Goal: Task Accomplishment & Management: Use online tool/utility

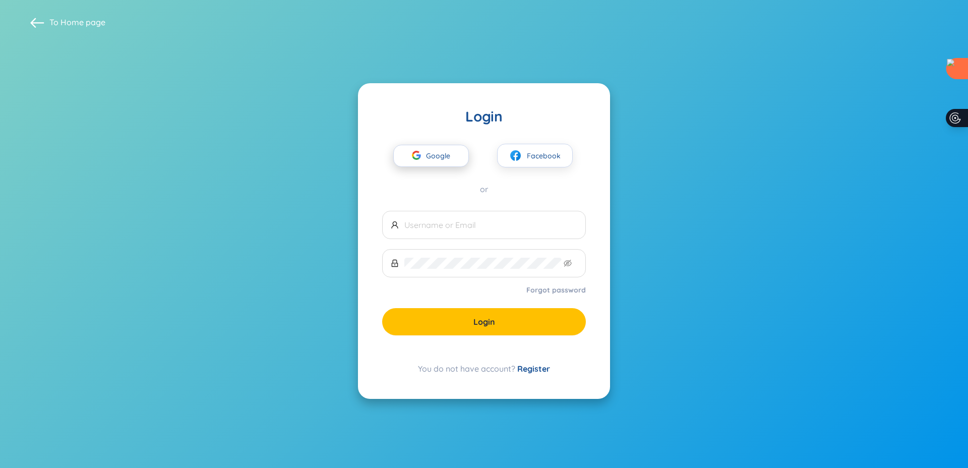
click at [442, 153] on span "Google" at bounding box center [440, 155] width 29 height 21
click at [422, 157] on div "button" at bounding box center [416, 157] width 19 height 22
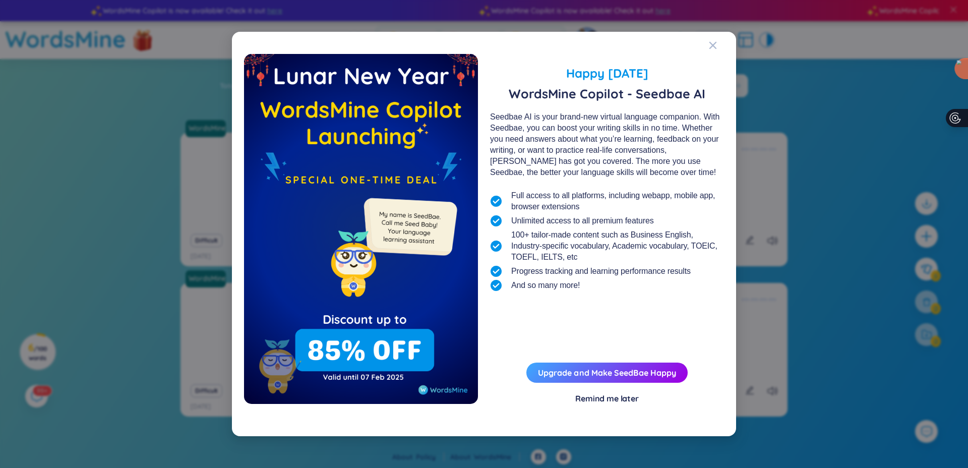
click at [623, 400] on div "Remind me later" at bounding box center [607, 398] width 64 height 11
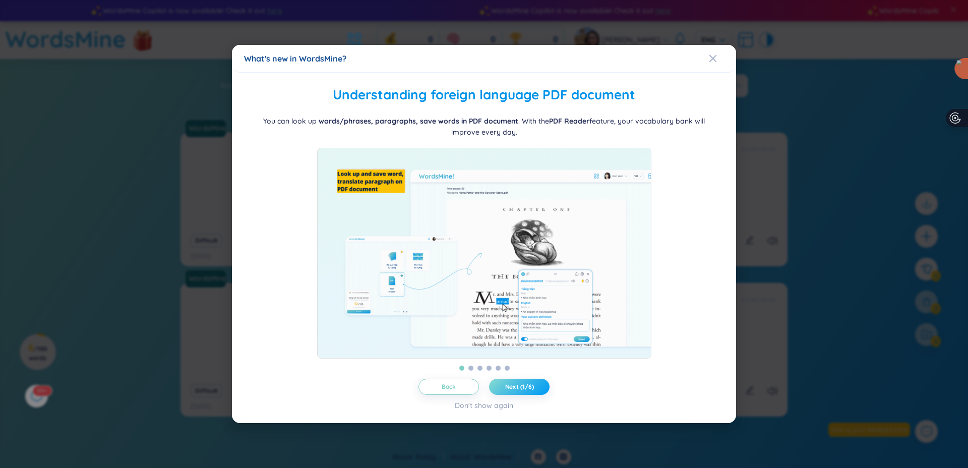
click at [510, 388] on span "Next (1/6)" at bounding box center [519, 387] width 29 height 8
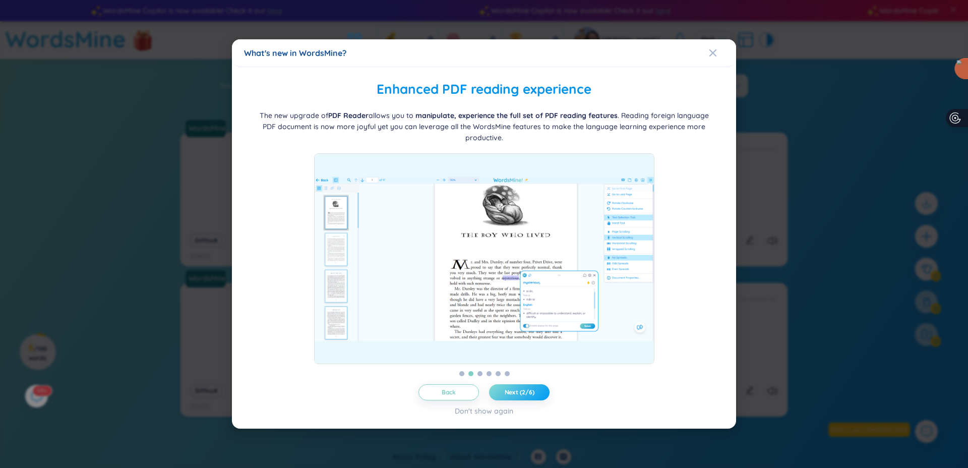
click at [510, 388] on span "Next (2/6)" at bounding box center [519, 392] width 30 height 8
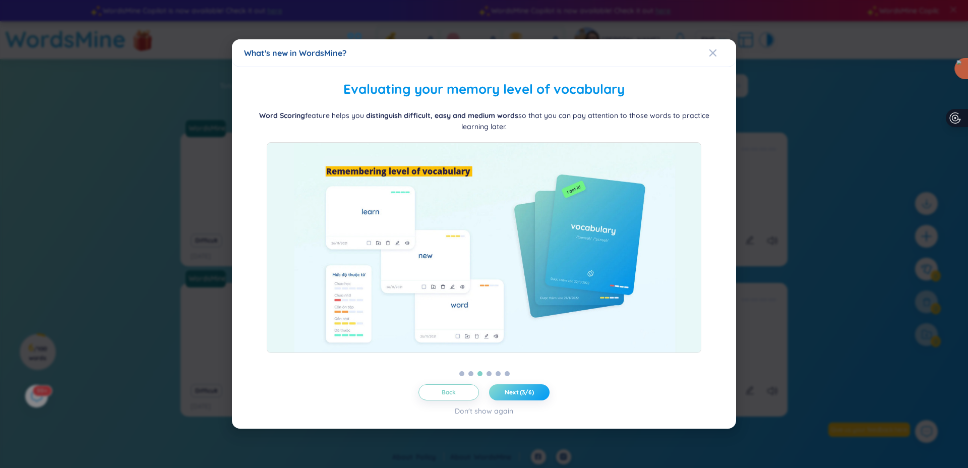
click at [510, 388] on span "Next (3/6)" at bounding box center [518, 392] width 29 height 8
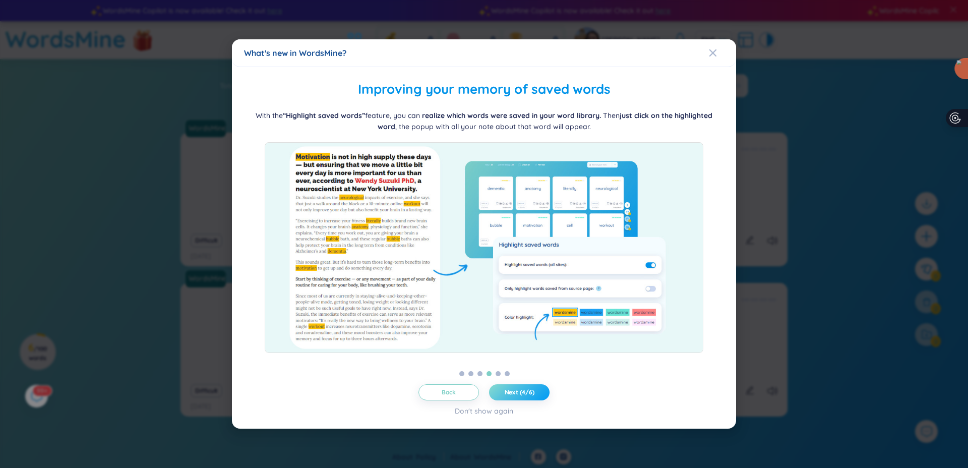
click at [513, 389] on span "Next (4/6)" at bounding box center [519, 392] width 30 height 8
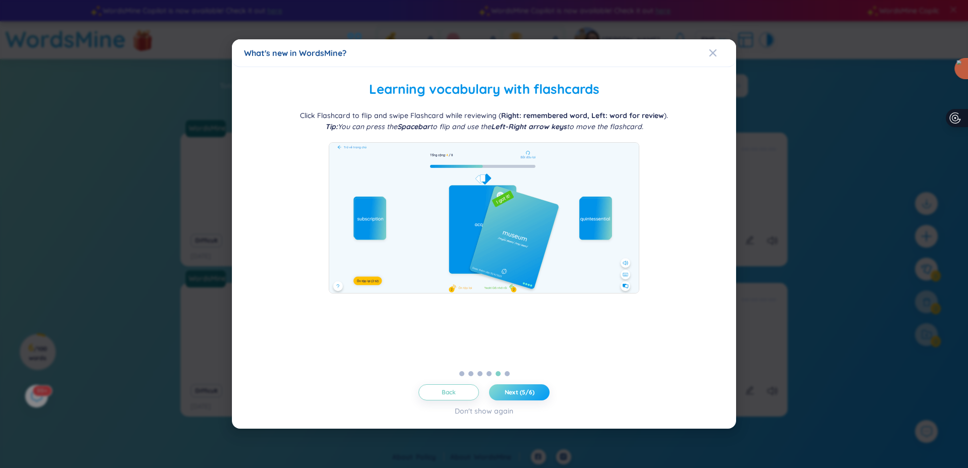
click at [513, 389] on span "Next (5/6)" at bounding box center [519, 392] width 30 height 8
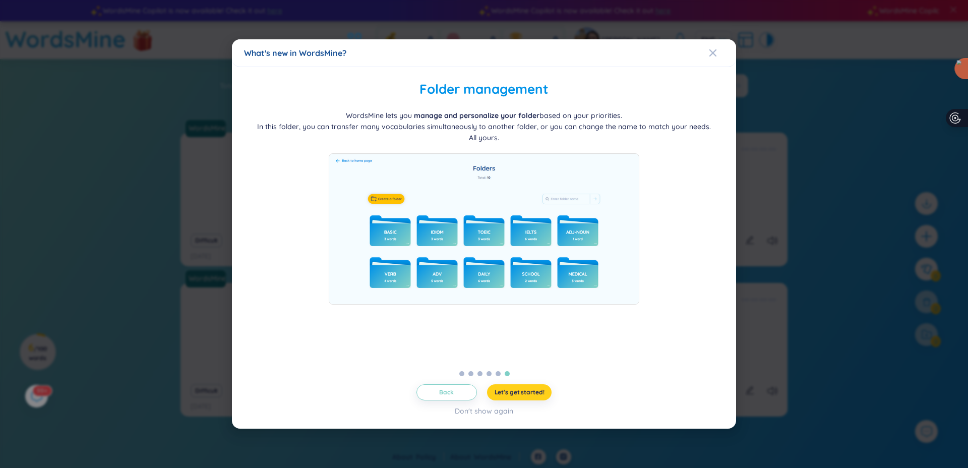
click at [513, 389] on span "Let's get started!" at bounding box center [519, 392] width 50 height 8
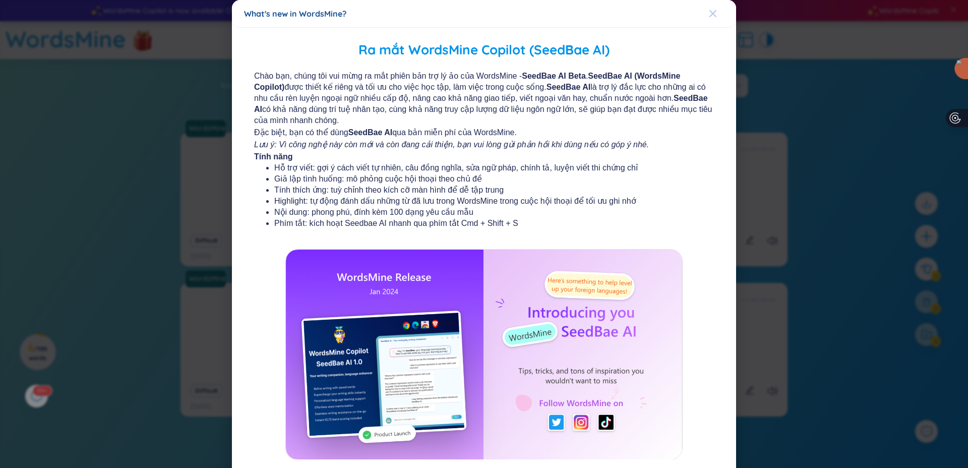
click at [716, 19] on span "Close" at bounding box center [722, 13] width 27 height 27
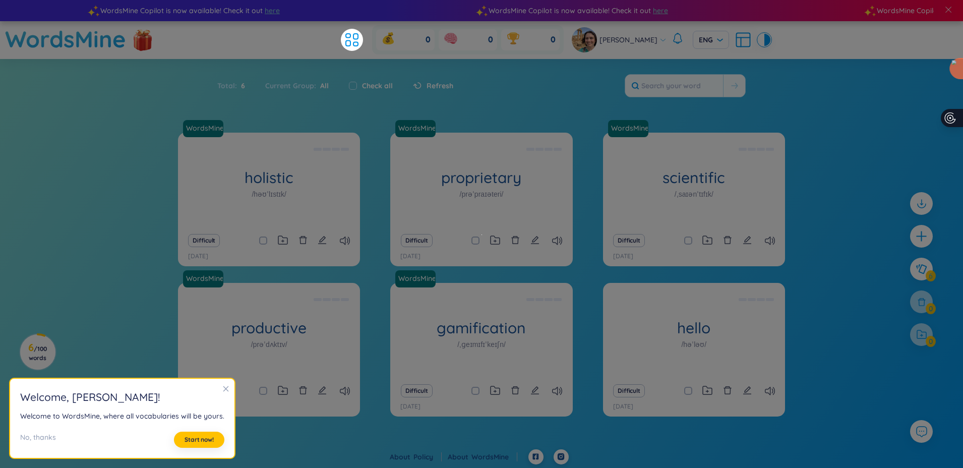
click at [222, 394] on div at bounding box center [225, 389] width 7 height 11
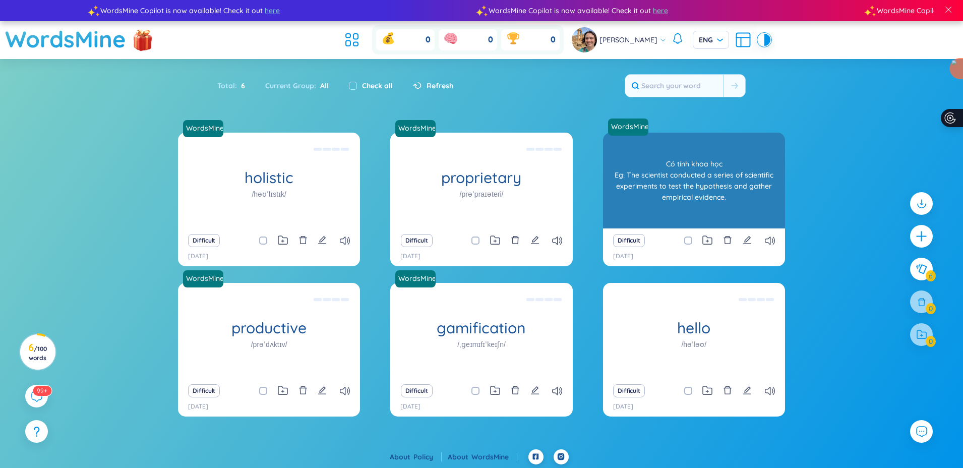
scroll to position [2, 0]
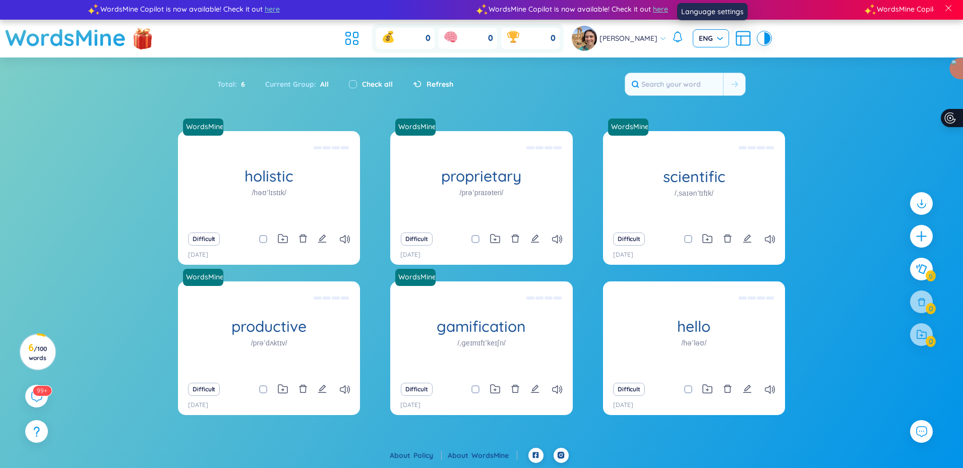
click at [718, 40] on span "ENG" at bounding box center [711, 38] width 24 height 10
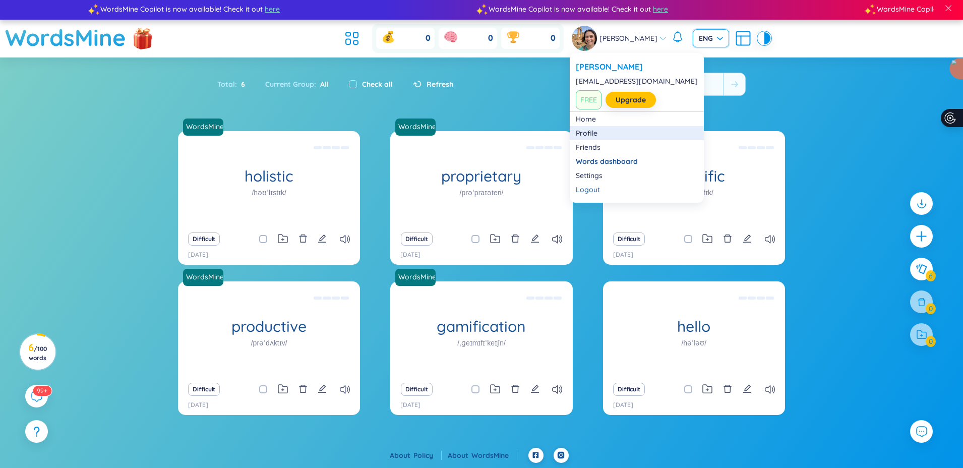
click at [595, 131] on link "Profile" at bounding box center [637, 133] width 122 height 10
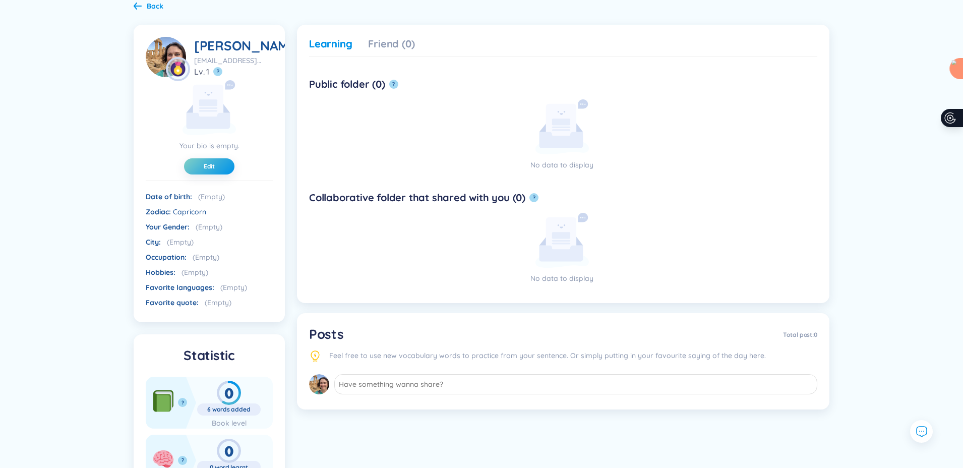
scroll to position [77, 0]
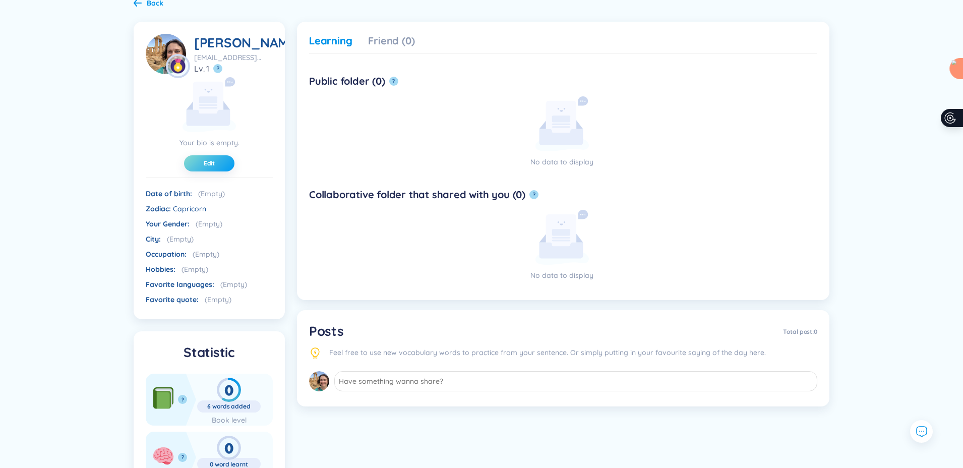
click at [217, 171] on button "Edit" at bounding box center [209, 163] width 50 height 16
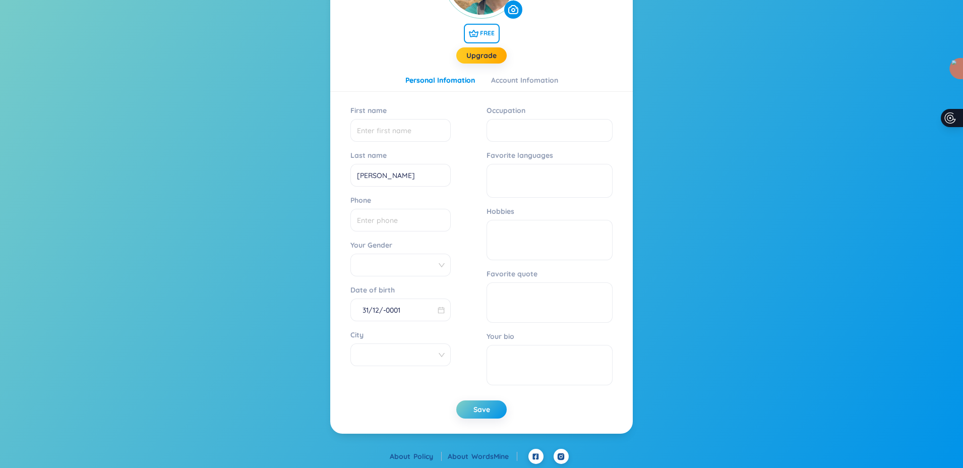
scroll to position [159, 0]
click at [525, 81] on div "Account Infomation" at bounding box center [524, 79] width 67 height 11
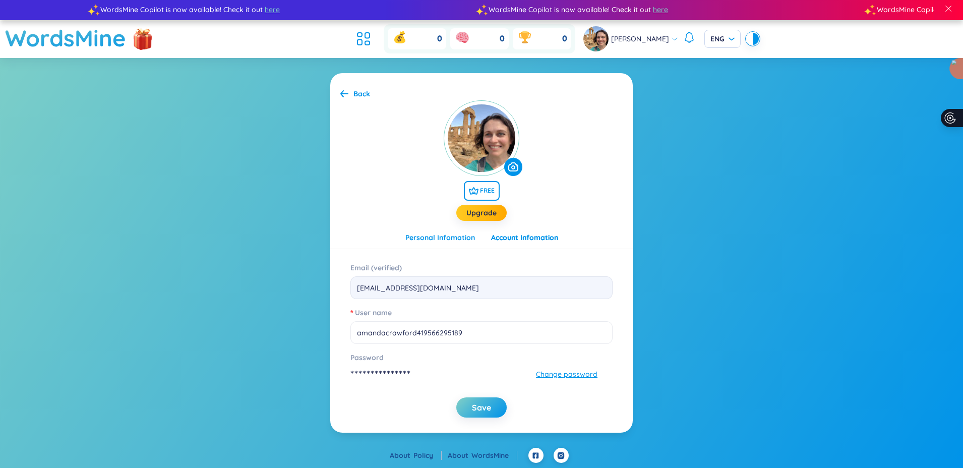
click at [451, 236] on div "Personal Infomation" at bounding box center [440, 237] width 70 height 11
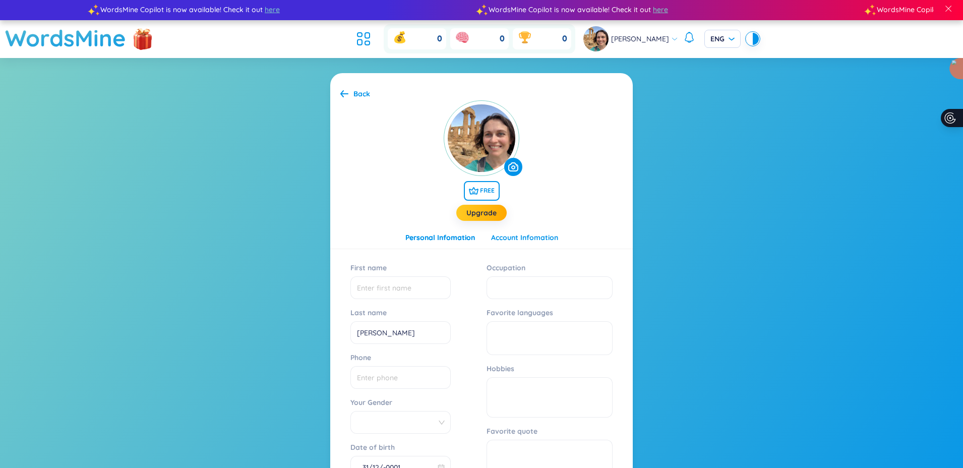
click at [504, 234] on div "Account Infomation" at bounding box center [524, 237] width 67 height 11
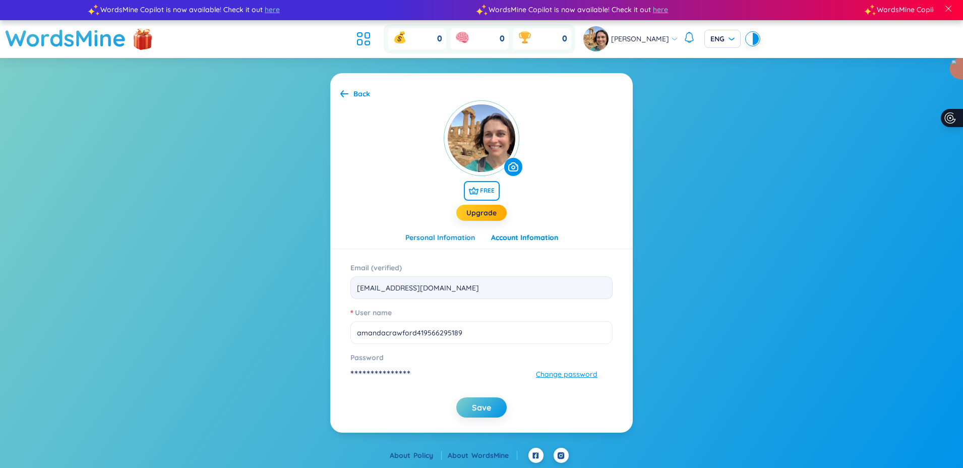
click at [456, 237] on div "Personal Infomation" at bounding box center [440, 237] width 70 height 11
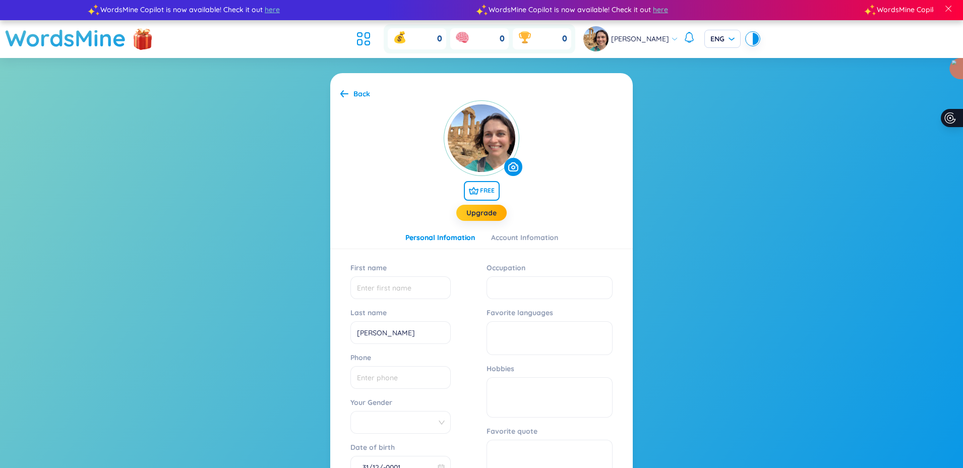
click at [259, 204] on section "**********" at bounding box center [481, 332] width 963 height 548
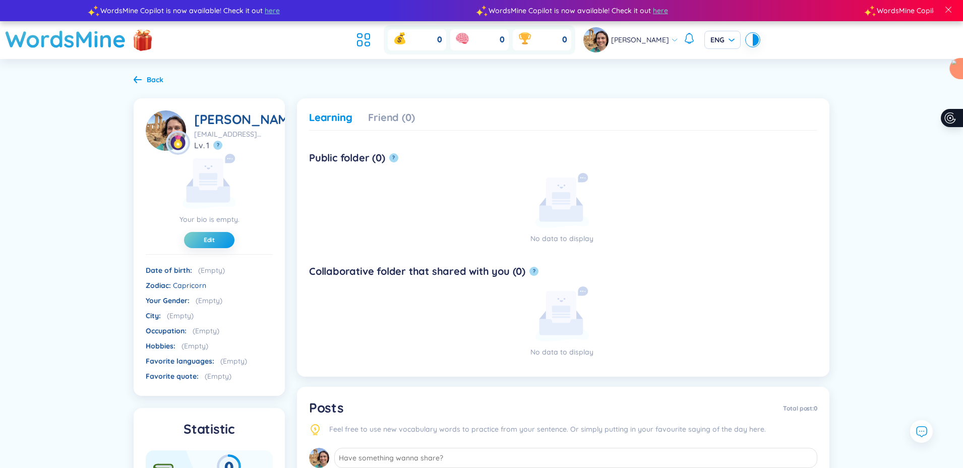
click at [672, 37] on icon at bounding box center [674, 39] width 7 height 7
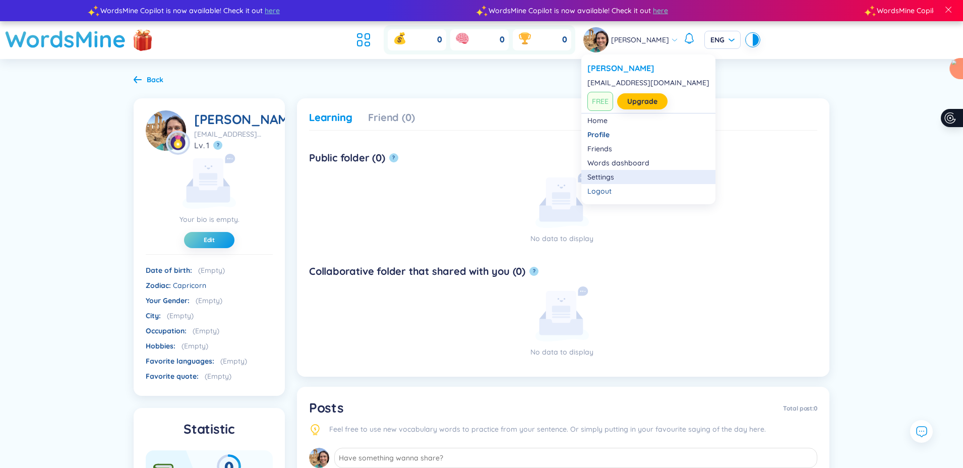
click at [608, 172] on link "Settings" at bounding box center [648, 177] width 122 height 10
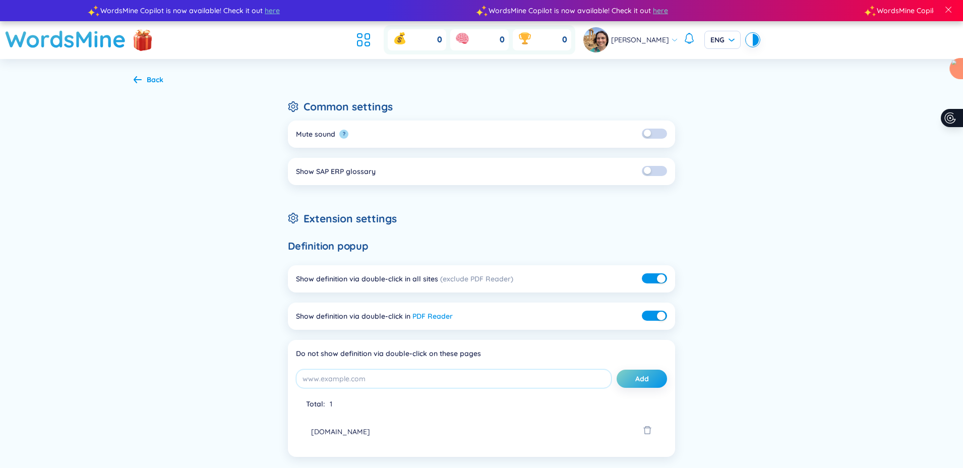
click at [134, 80] on icon at bounding box center [138, 80] width 8 height 8
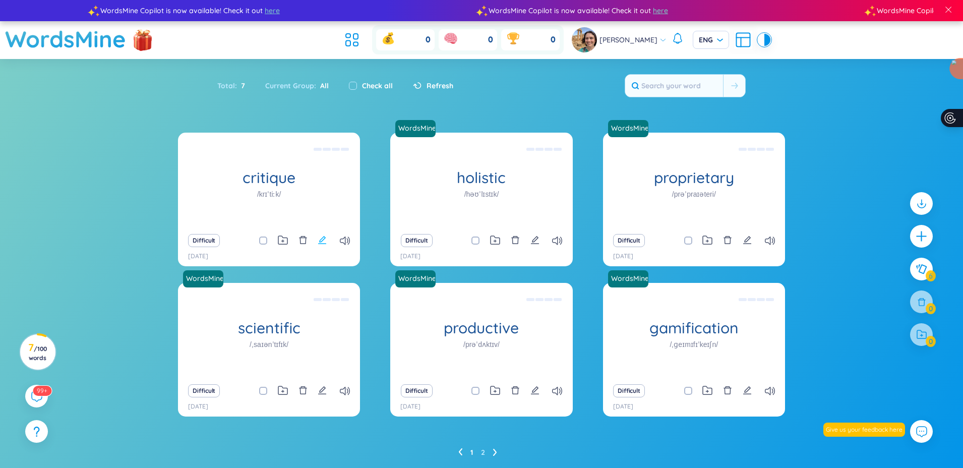
click at [324, 244] on icon "edit" at bounding box center [322, 239] width 9 height 9
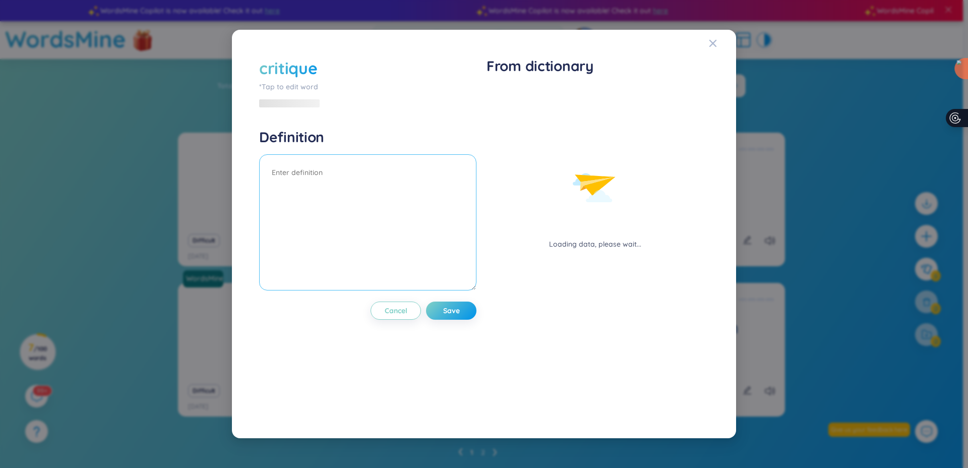
click at [374, 204] on textarea at bounding box center [367, 222] width 217 height 136
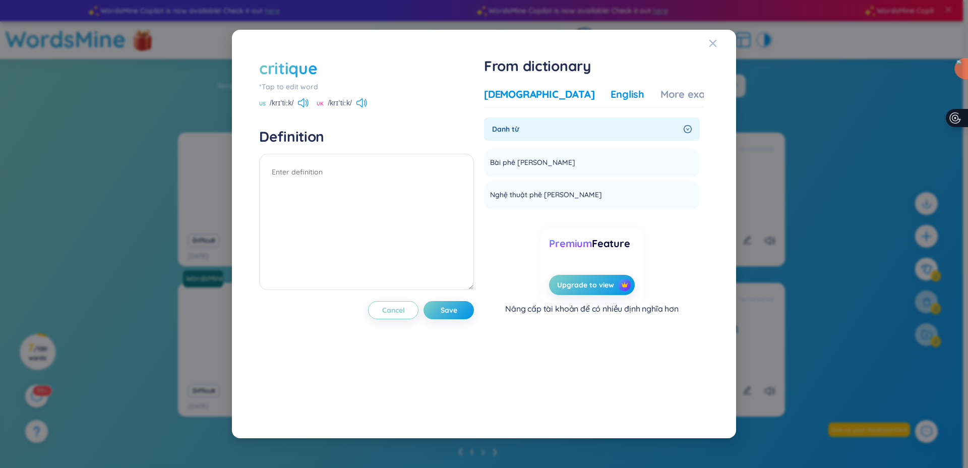
click at [610, 91] on div "English" at bounding box center [627, 94] width 34 height 14
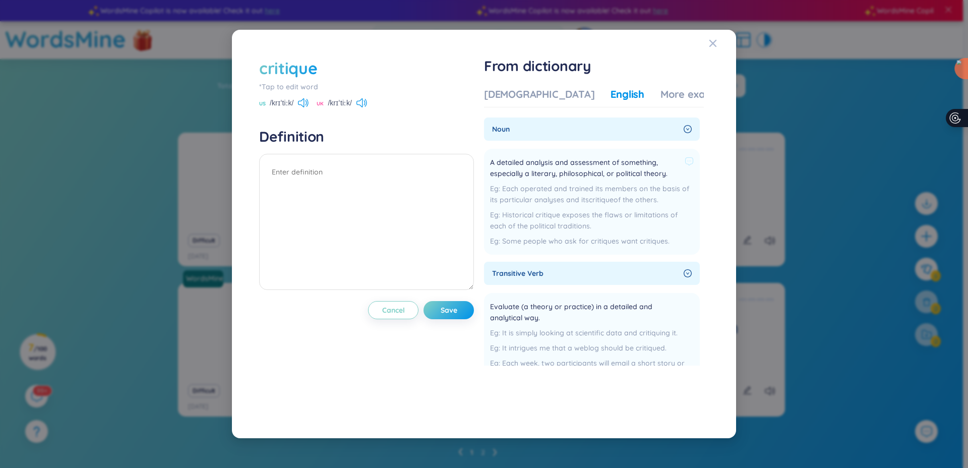
click at [672, 172] on span "A detailed analysis and assessment of something, especially a literary, philoso…" at bounding box center [585, 168] width 191 height 22
click at [535, 176] on span "A detailed analysis and assessment of something, especially a literary, philoso…" at bounding box center [585, 168] width 191 height 22
click at [368, 183] on textarea at bounding box center [366, 222] width 215 height 136
click at [635, 103] on div "Vietnamese English More examples" at bounding box center [608, 97] width 249 height 20
click at [660, 95] on div "More examples" at bounding box center [696, 94] width 73 height 14
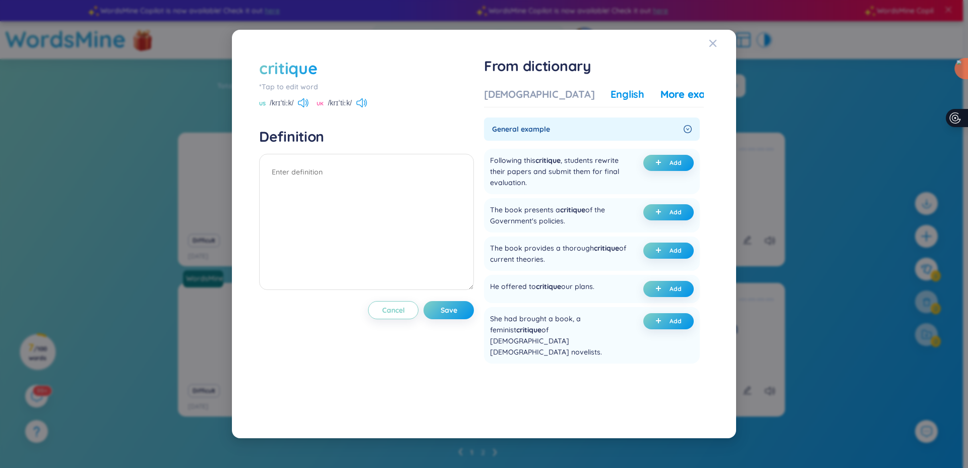
click at [610, 95] on div "English" at bounding box center [627, 94] width 34 height 14
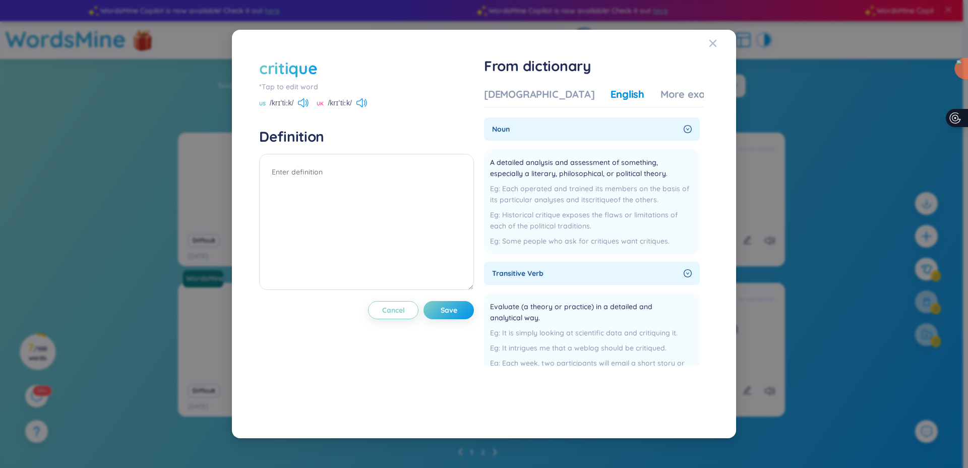
click at [687, 125] on icon "right-circle" at bounding box center [687, 129] width 8 height 8
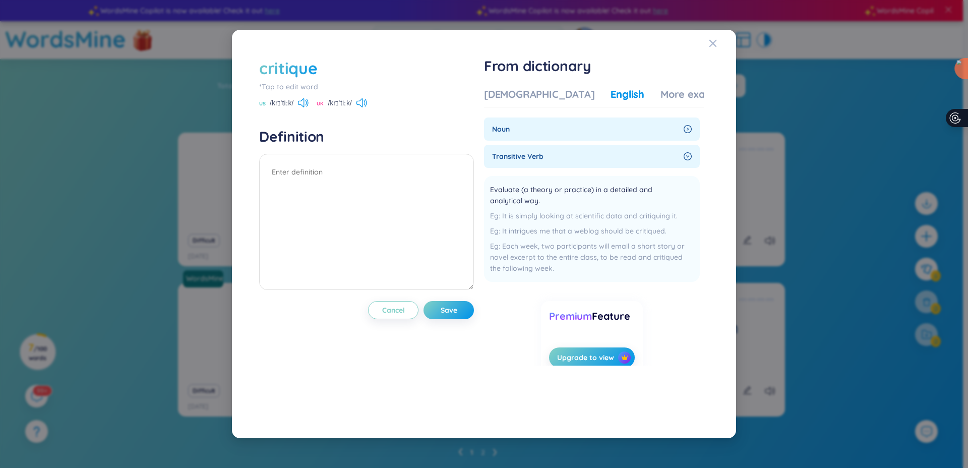
click at [686, 162] on div "transitive verb" at bounding box center [592, 156] width 216 height 23
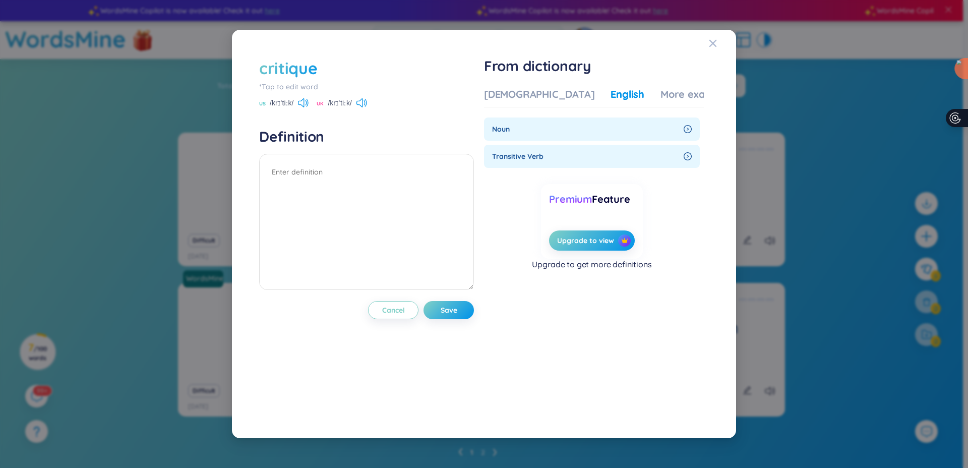
click at [692, 153] on div "transitive verb" at bounding box center [592, 156] width 216 height 23
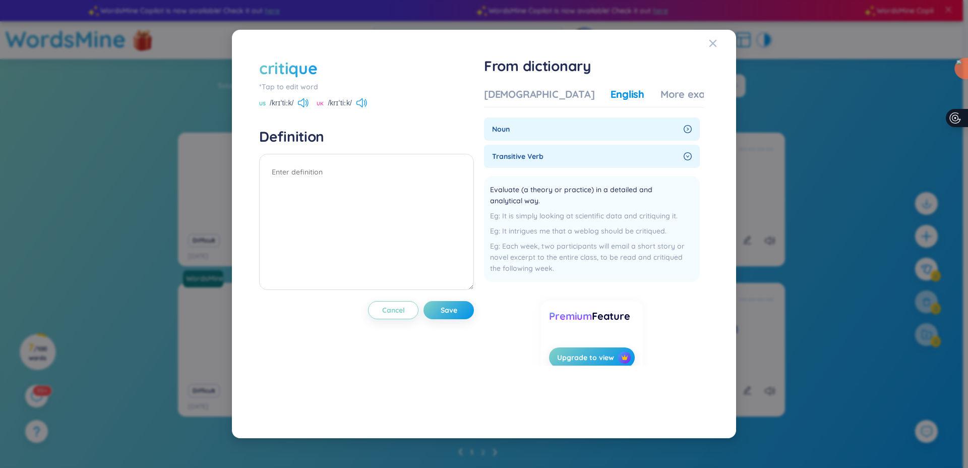
click at [683, 129] on icon "right-circle" at bounding box center [687, 129] width 8 height 8
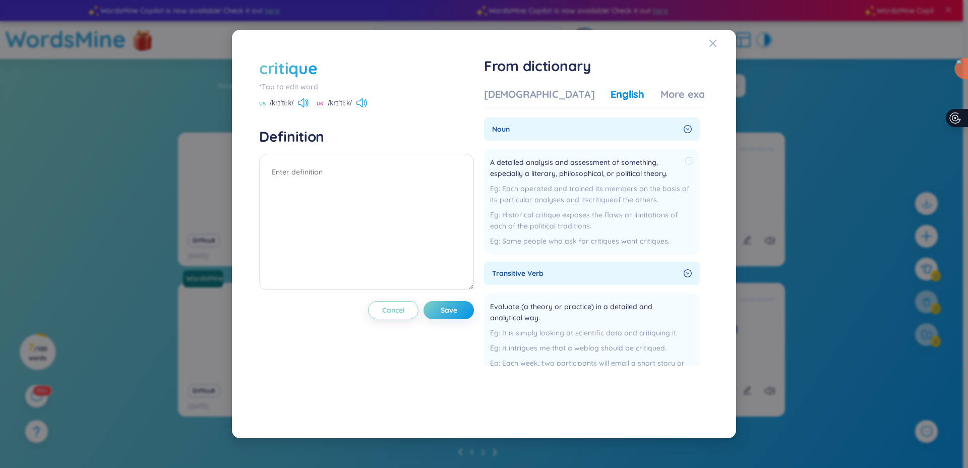
click at [503, 167] on span "A detailed analysis and assessment of something, especially a literary, philoso…" at bounding box center [585, 168] width 191 height 22
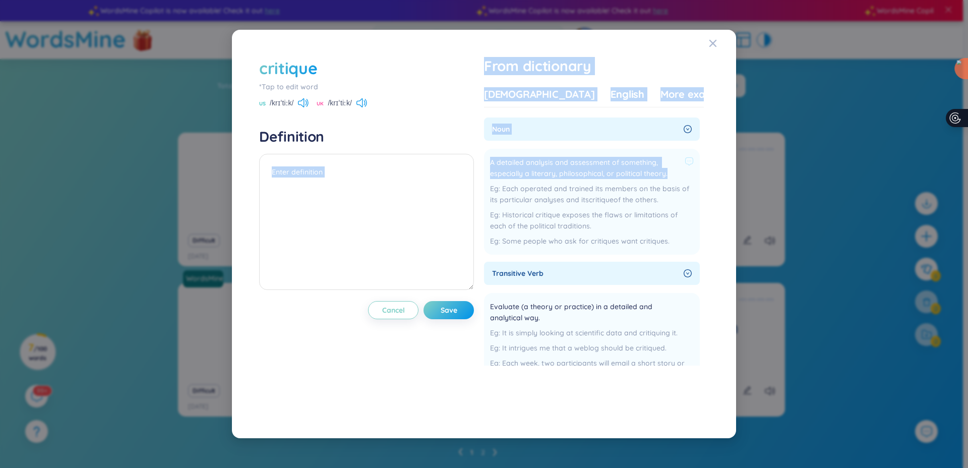
drag, startPoint x: 669, startPoint y: 173, endPoint x: 489, endPoint y: 158, distance: 181.1
click at [474, 156] on div "critique *Tap to edit word US /krɪˈtiːk/ UK /krɪˈtiːk/ Definition Cancel Save F…" at bounding box center [484, 234] width 460 height 364
click at [554, 160] on span "A detailed analysis and assessment of something, especially a literary, philoso…" at bounding box center [585, 168] width 191 height 22
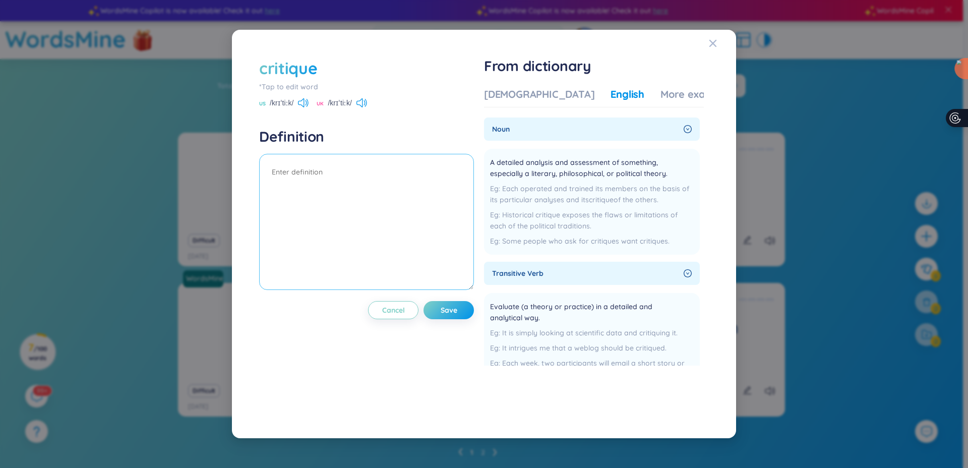
click at [399, 206] on textarea at bounding box center [366, 222] width 215 height 136
drag, startPoint x: 676, startPoint y: 177, endPoint x: 495, endPoint y: 166, distance: 181.7
click at [495, 166] on span "A detailed analysis and assessment of something, especially a literary, philoso…" at bounding box center [585, 168] width 191 height 22
click at [492, 160] on span "A detailed analysis and assessment of something, especially a literary, philoso…" at bounding box center [585, 168] width 191 height 22
drag, startPoint x: 492, startPoint y: 161, endPoint x: 671, endPoint y: 173, distance: 179.3
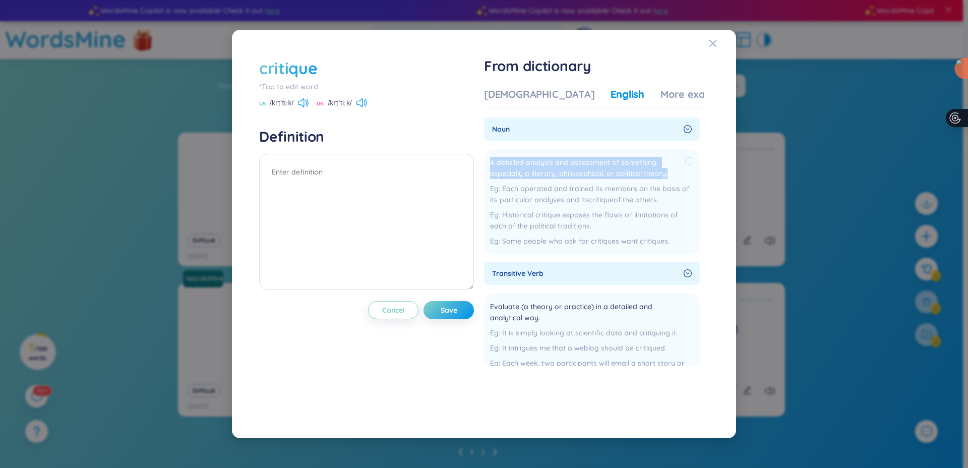
click at [671, 173] on span "A detailed analysis and assessment of something, especially a literary, philoso…" at bounding box center [585, 168] width 191 height 22
copy span "A detailed analysis and assessment of something, especially a literary, philoso…"
drag, startPoint x: 652, startPoint y: 171, endPoint x: 355, endPoint y: 208, distance: 298.6
click at [355, 208] on div "critique *Tap to edit word US /krɪˈtiːk/ UK /krɪˈtiːk/ Definition Cancel Save F…" at bounding box center [484, 234] width 460 height 364
click at [353, 203] on textarea at bounding box center [366, 222] width 215 height 136
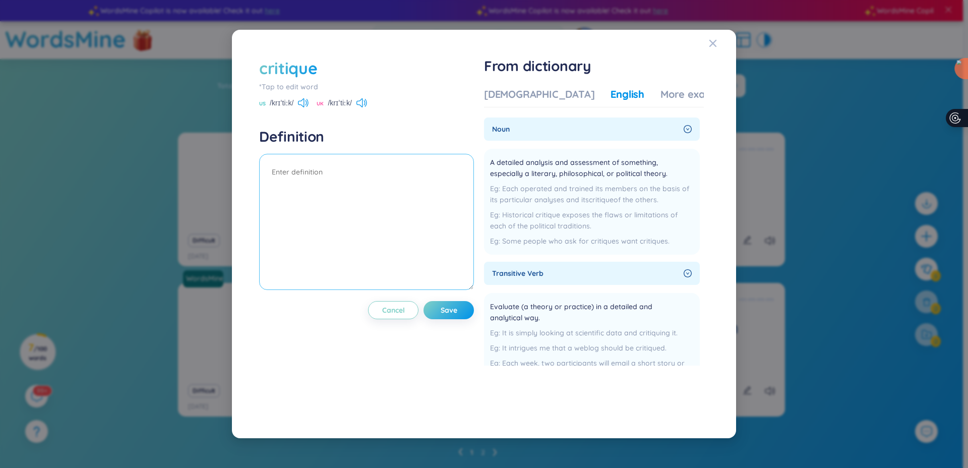
paste textarea "A detailed analysis and assessment of something, especially a literary, philoso…"
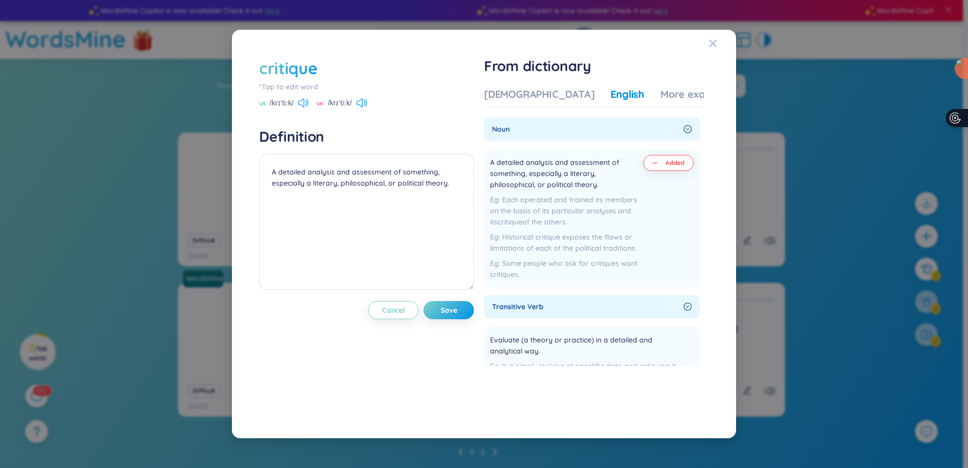
click at [306, 103] on icon at bounding box center [303, 102] width 11 height 9
click at [361, 105] on icon at bounding box center [361, 102] width 11 height 9
click at [456, 306] on span "Save" at bounding box center [448, 310] width 17 height 10
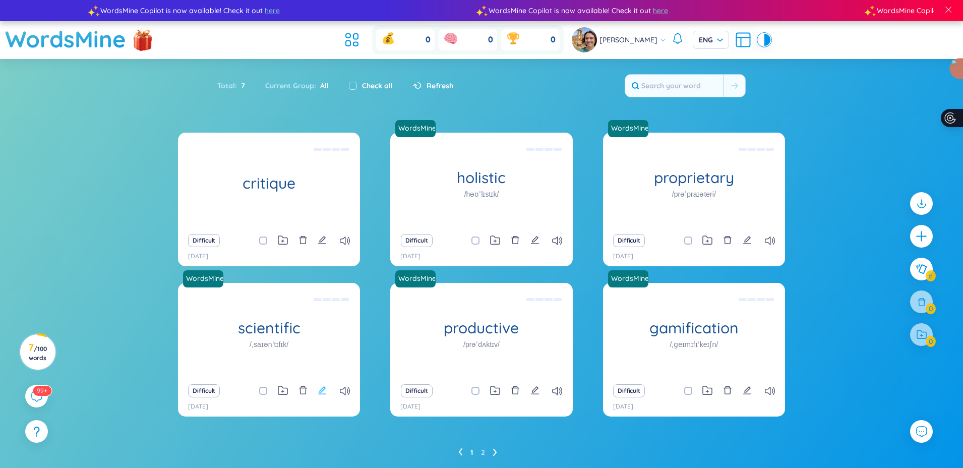
click at [320, 389] on icon "edit" at bounding box center [322, 390] width 9 height 9
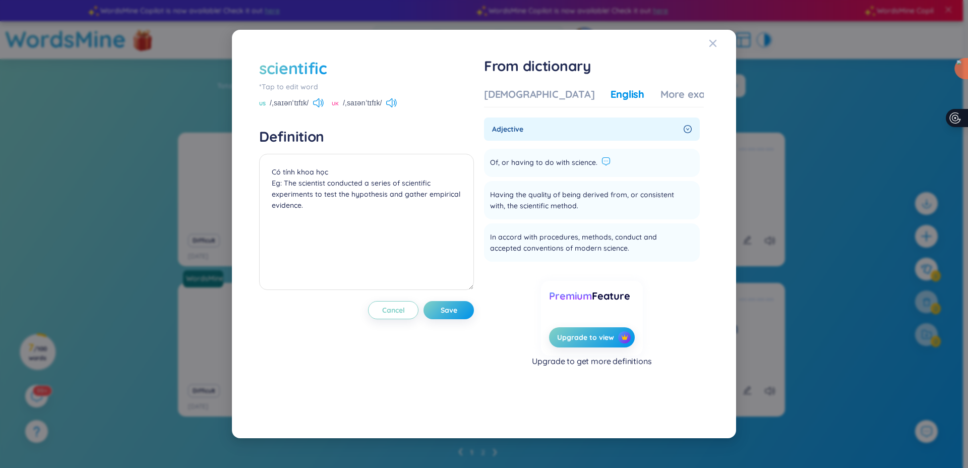
click at [601, 163] on icon at bounding box center [605, 161] width 9 height 9
click at [667, 207] on span "Close" at bounding box center [663, 207] width 16 height 8
drag, startPoint x: 494, startPoint y: 165, endPoint x: 581, endPoint y: 164, distance: 86.2
click at [597, 166] on span "Of, or having to do with science." at bounding box center [543, 163] width 107 height 12
copy span "Of, or having to do with science"
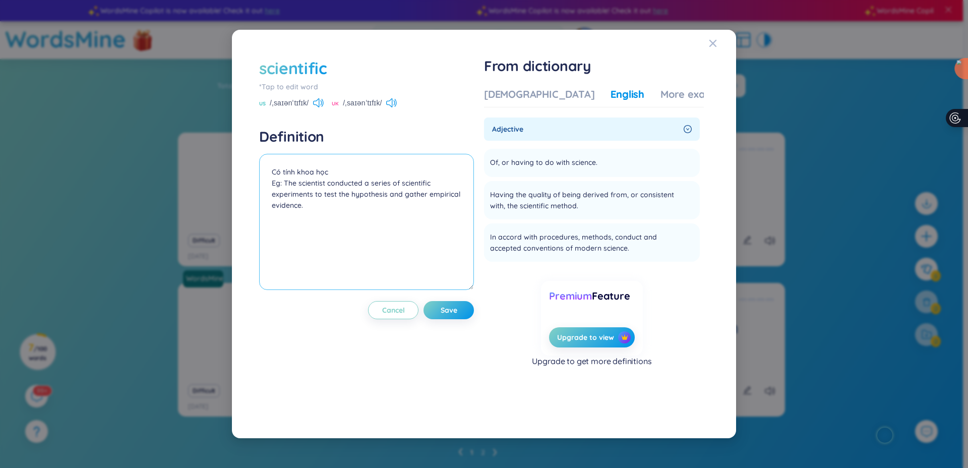
drag, startPoint x: 346, startPoint y: 167, endPoint x: 225, endPoint y: 170, distance: 121.5
click at [225, 170] on div "scientific *Tap to edit word US /ˌsaɪənˈtɪfɪk/ UK /ˌsaɪənˈtɪfɪk/ Definition Có …" at bounding box center [484, 234] width 968 height 468
paste textarea "Of, or having to do with science"
type textarea "Of, or having to do with science Eg: The scientist conducted a series of scient…"
click at [449, 314] on span "Save" at bounding box center [448, 310] width 17 height 10
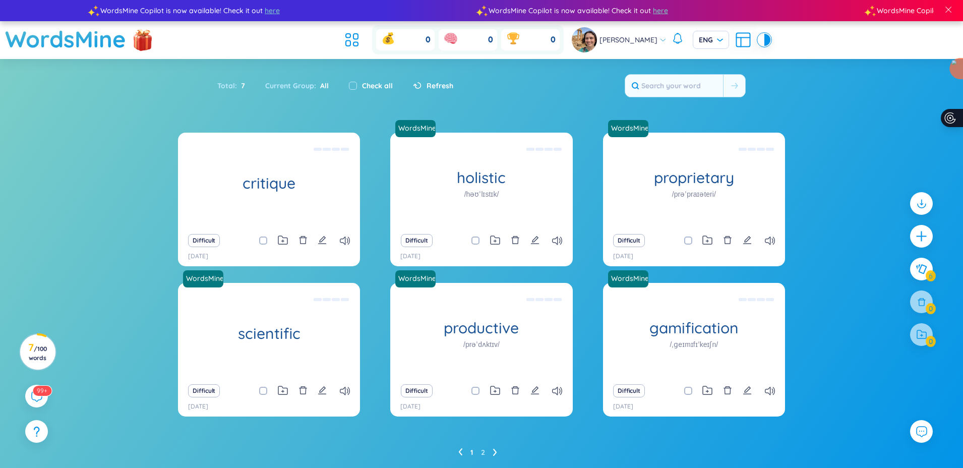
click at [351, 242] on div "Difficult" at bounding box center [269, 240] width 172 height 14
click at [347, 242] on icon at bounding box center [345, 240] width 10 height 9
click at [925, 271] on icon at bounding box center [921, 269] width 12 height 11
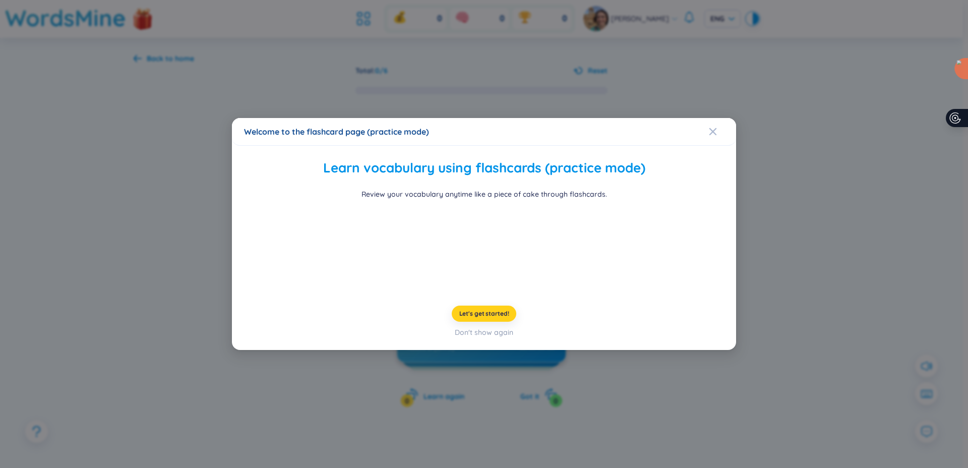
click at [501, 309] on div "Learn vocabulary using flashcards (practice mode) Review your vocabulary anytim…" at bounding box center [484, 248] width 480 height 180
click at [506, 285] on video at bounding box center [483, 248] width 151 height 76
click at [504, 318] on span "Let's get started!" at bounding box center [484, 313] width 50 height 8
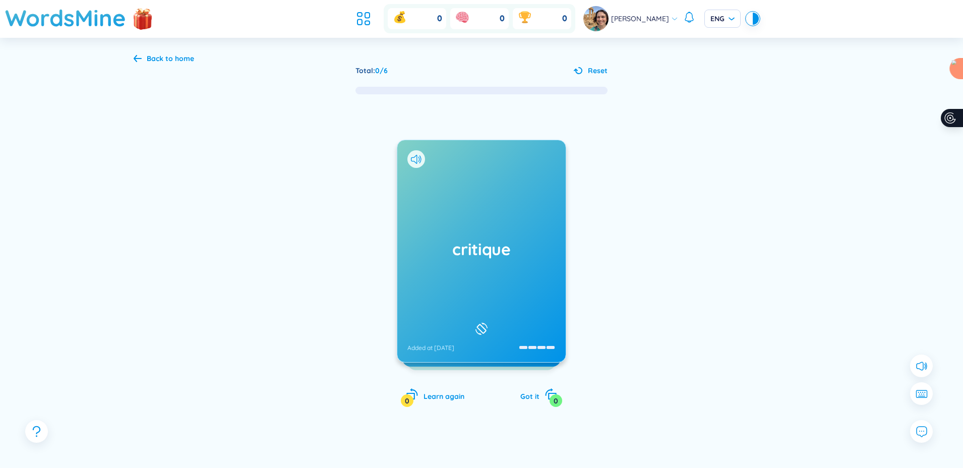
click at [516, 267] on div "critique Added at 6/10/2025" at bounding box center [481, 251] width 168 height 222
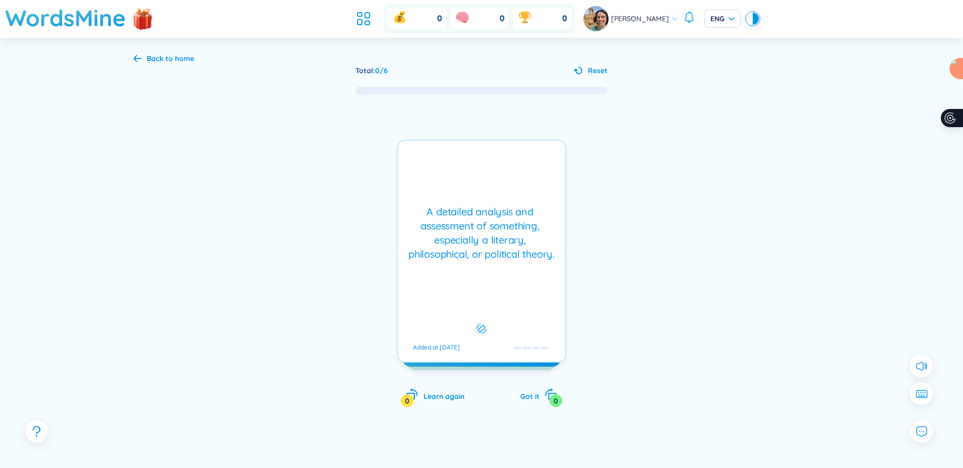
click at [526, 313] on div "A detailed analysis and assessment of something, especially a literary, philoso…" at bounding box center [481, 251] width 169 height 223
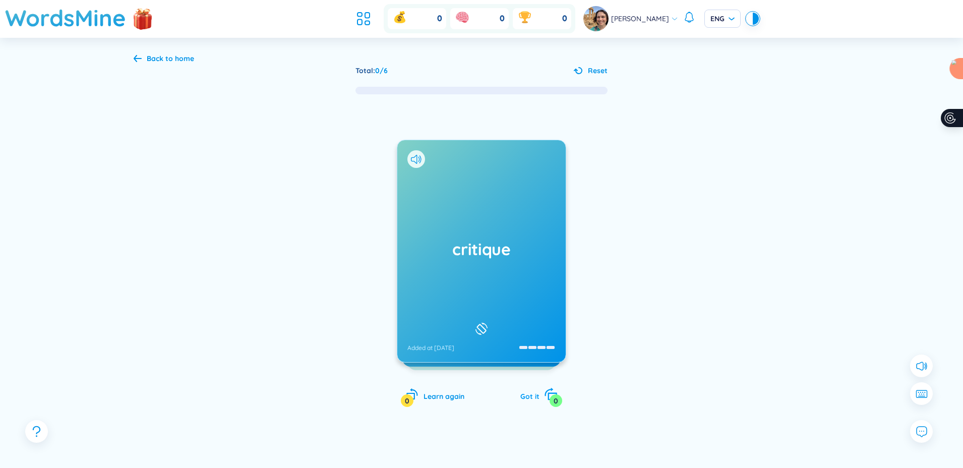
click at [551, 399] on div "0" at bounding box center [555, 400] width 13 height 13
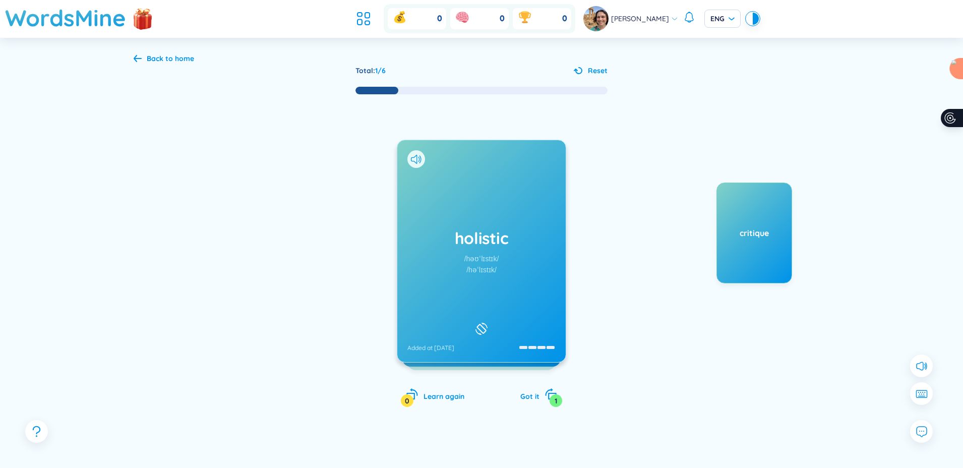
click at [495, 324] on div "holistic /həʊˈlɪstɪk/ /həˈlɪstɪk/ Added at 6/10/2025" at bounding box center [481, 251] width 168 height 222
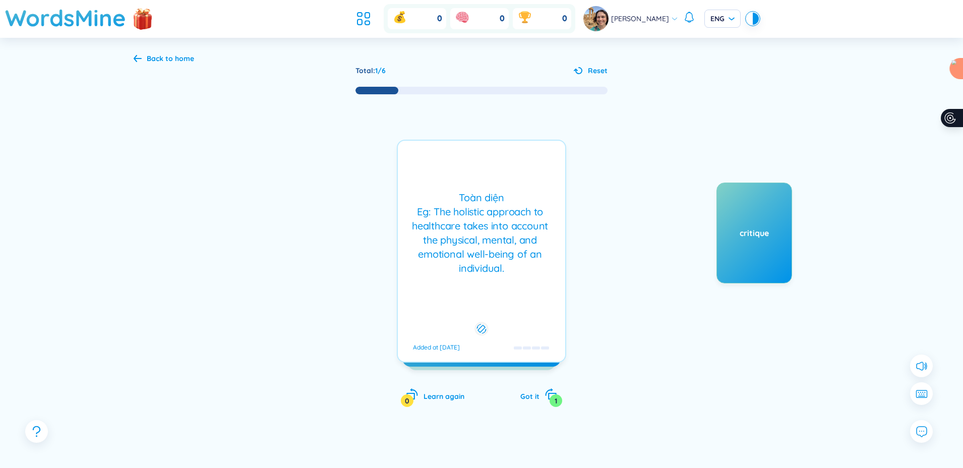
click at [495, 324] on div "Toàn diện Eg: The holistic approach to healthcare takes into account the physic…" at bounding box center [481, 251] width 169 height 223
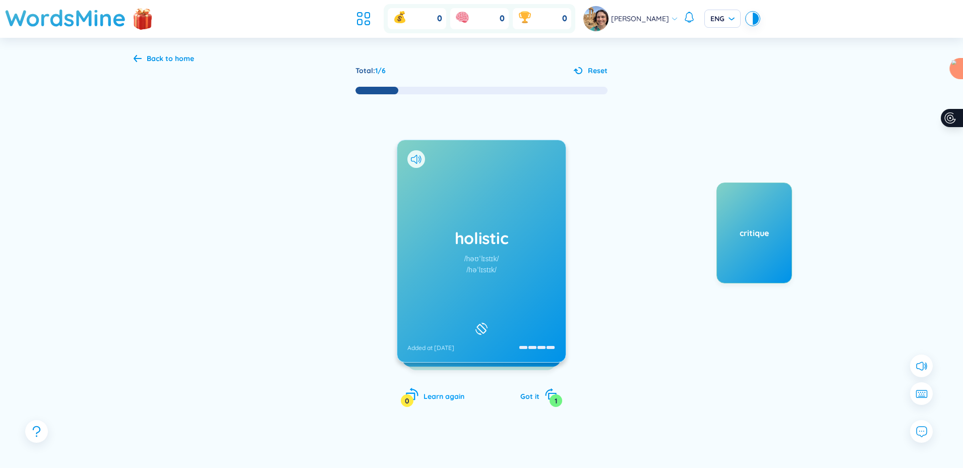
click at [436, 394] on span "Learn again" at bounding box center [443, 396] width 41 height 9
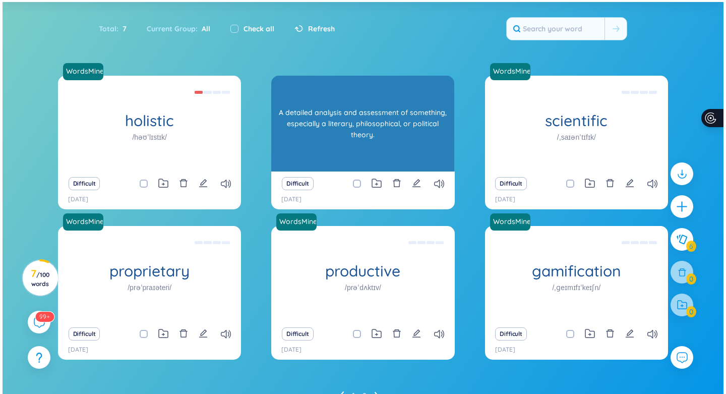
scroll to position [106, 0]
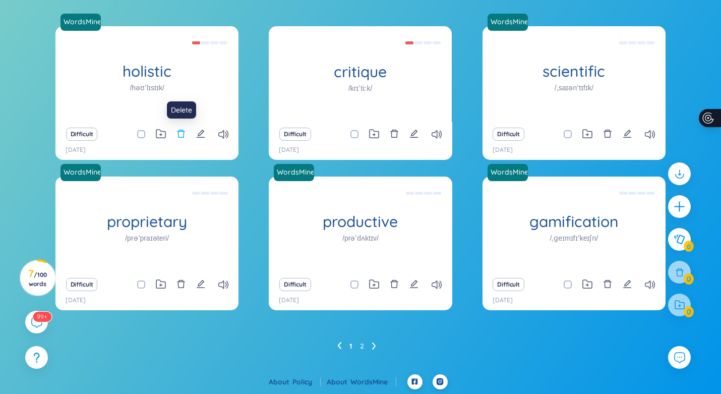
click at [179, 133] on icon "delete" at bounding box center [180, 133] width 9 height 9
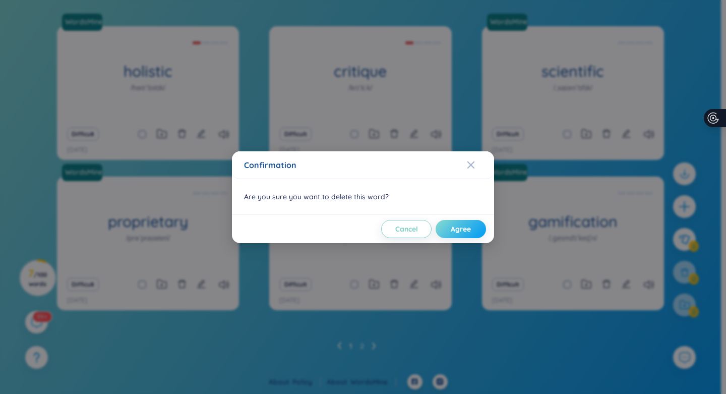
click at [477, 224] on button "Agree" at bounding box center [460, 229] width 50 height 18
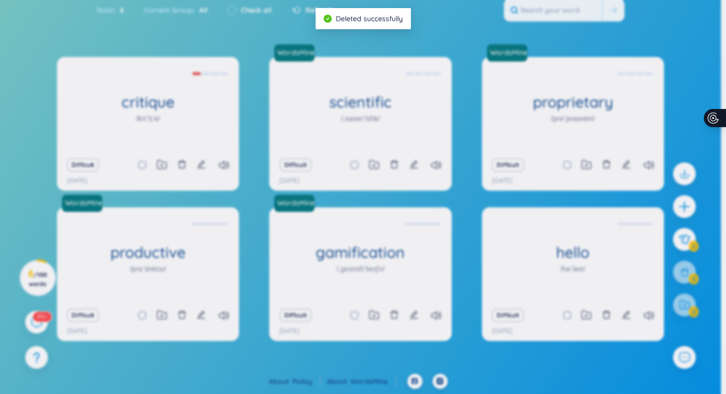
scroll to position [75, 0]
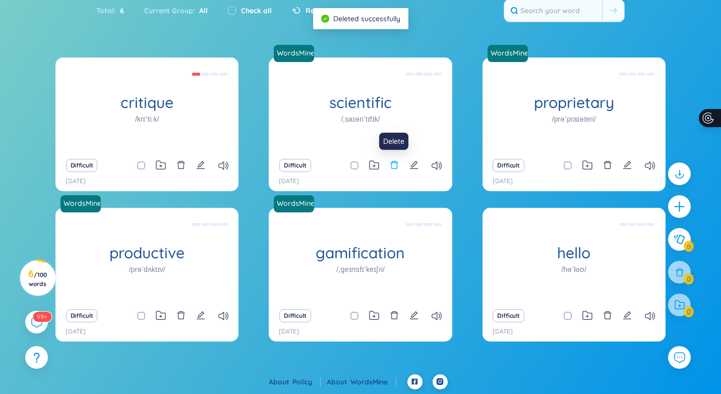
click at [397, 165] on icon "delete" at bounding box center [394, 165] width 8 height 8
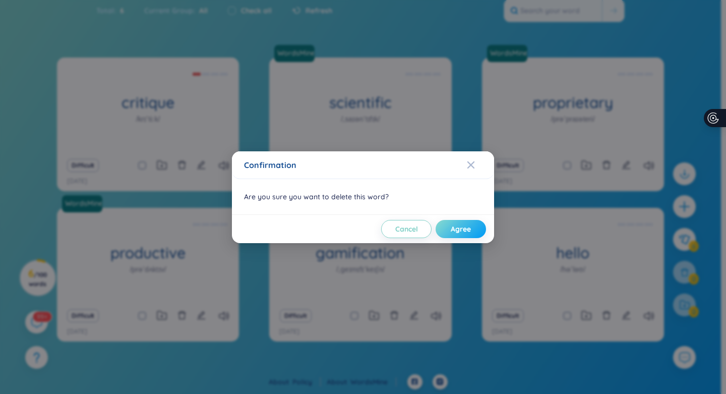
click at [457, 228] on span "Agree" at bounding box center [461, 229] width 20 height 10
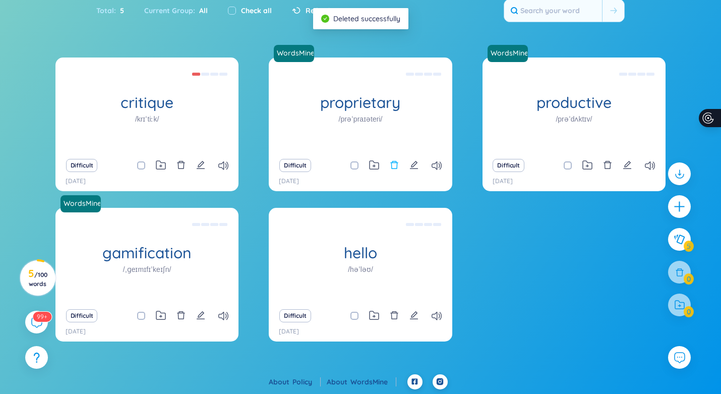
click at [392, 167] on icon "delete" at bounding box center [394, 165] width 8 height 8
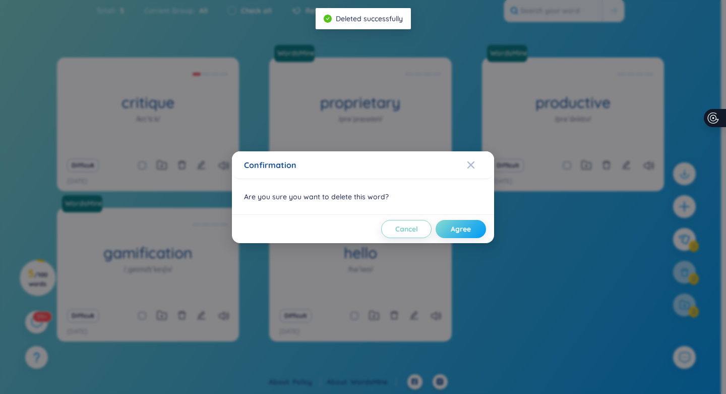
click at [460, 229] on span "Agree" at bounding box center [461, 229] width 20 height 10
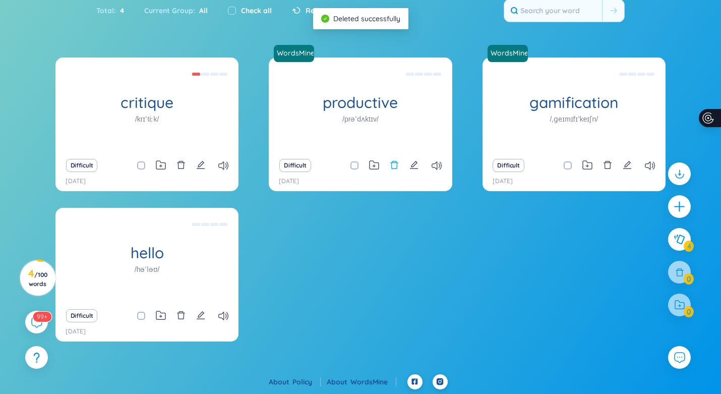
click at [396, 165] on icon "delete" at bounding box center [394, 164] width 9 height 9
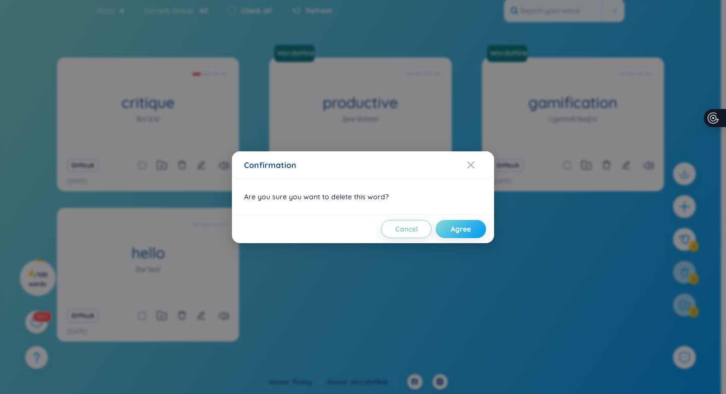
click at [475, 224] on button "Agree" at bounding box center [460, 229] width 50 height 18
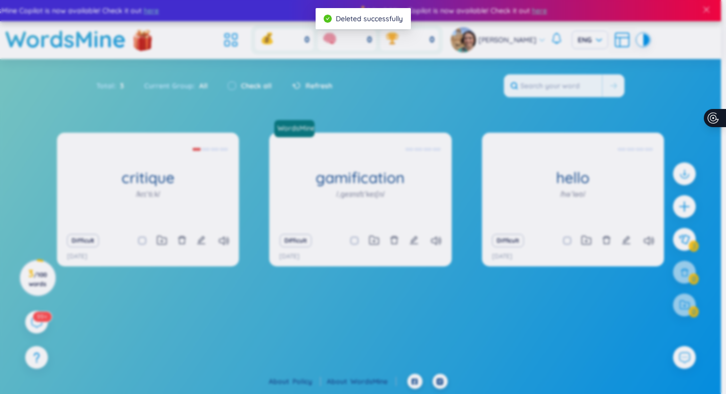
scroll to position [0, 0]
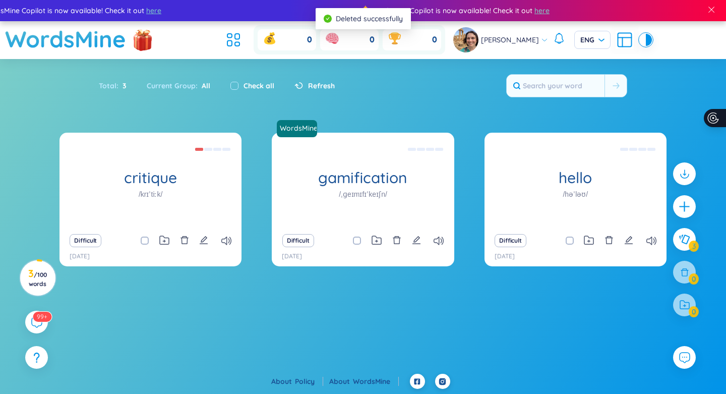
click at [402, 242] on div "Difficult" at bounding box center [363, 240] width 172 height 14
click at [399, 240] on icon "delete" at bounding box center [397, 240] width 8 height 8
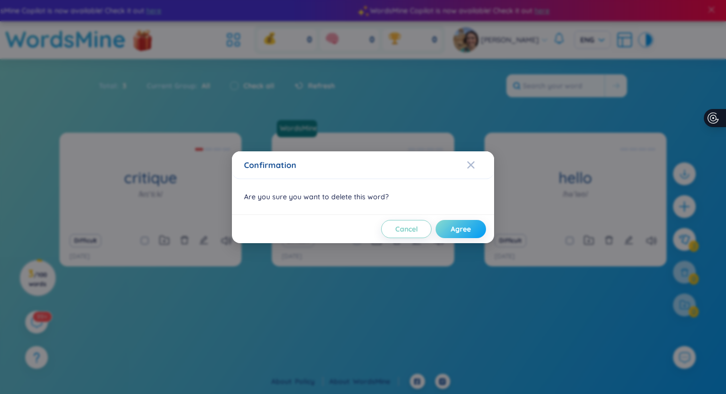
click at [462, 230] on span "Agree" at bounding box center [461, 229] width 20 height 10
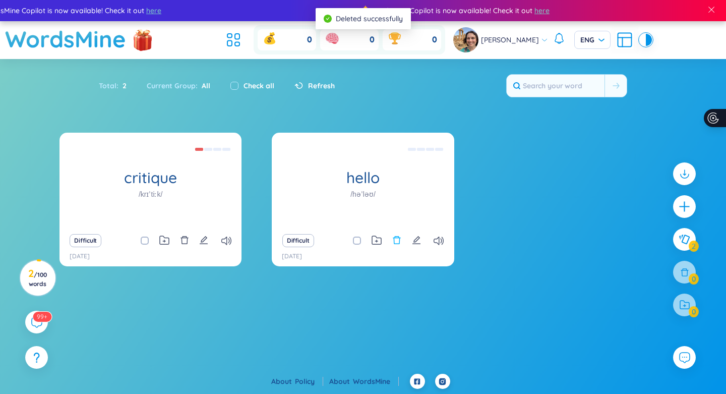
click at [397, 240] on icon "delete" at bounding box center [396, 239] width 9 height 9
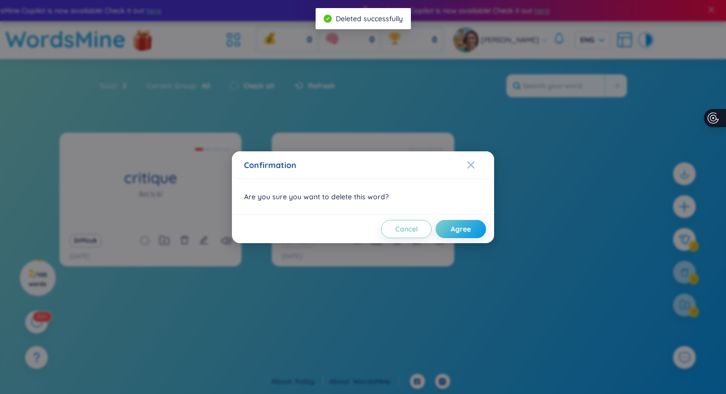
click at [460, 239] on div "Cancel Agree" at bounding box center [363, 228] width 262 height 29
click at [462, 230] on span "Agree" at bounding box center [461, 229] width 20 height 10
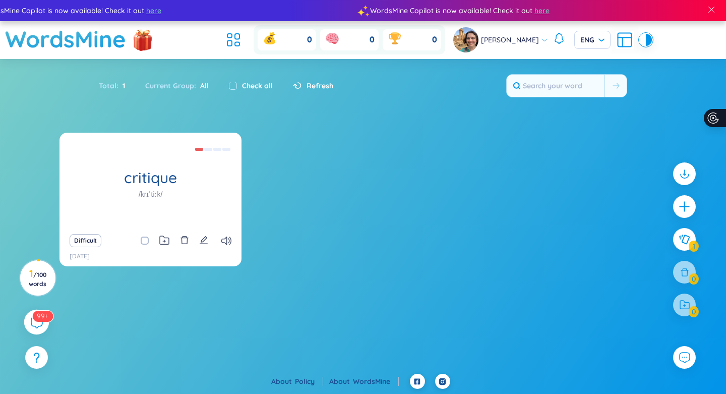
click at [42, 316] on sup "99+" at bounding box center [42, 315] width 21 height 11
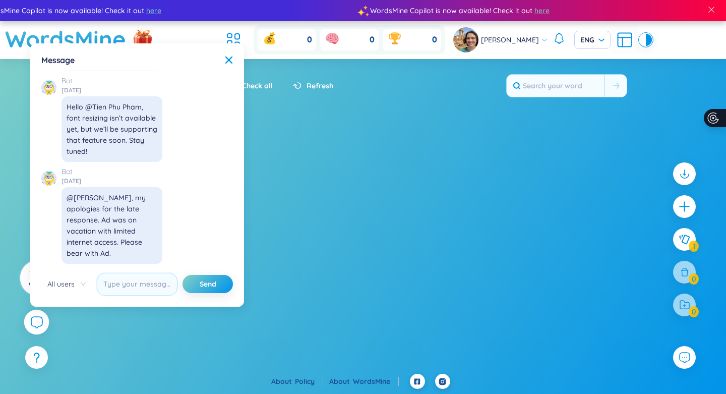
scroll to position [11357, 0]
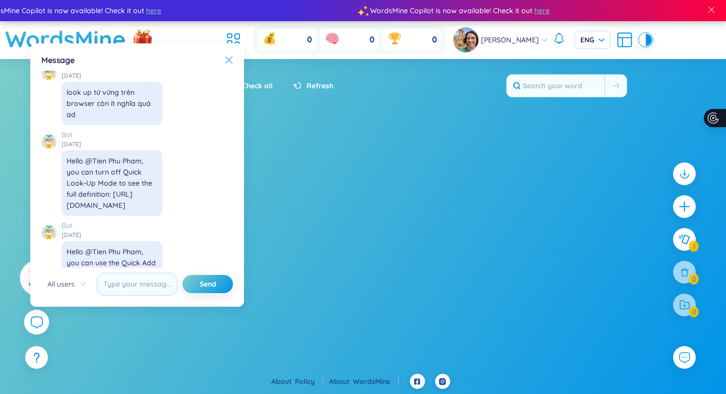
click at [225, 61] on icon at bounding box center [229, 60] width 8 height 8
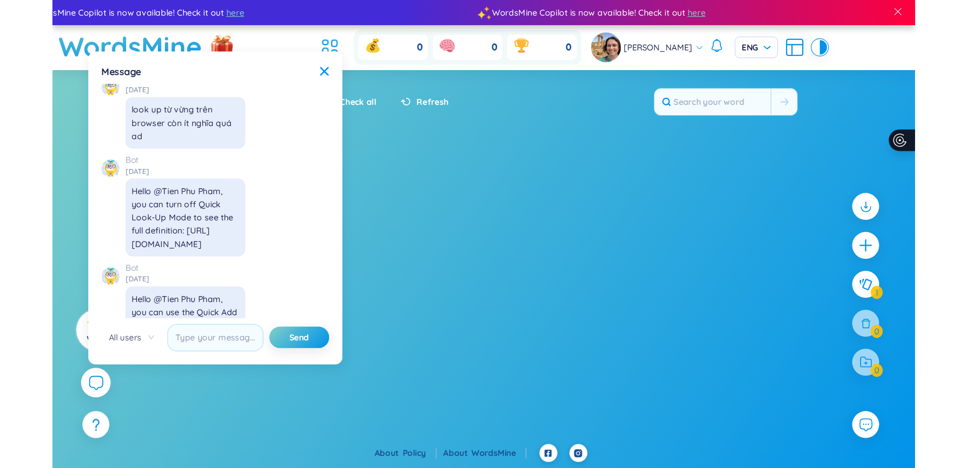
scroll to position [11681, 0]
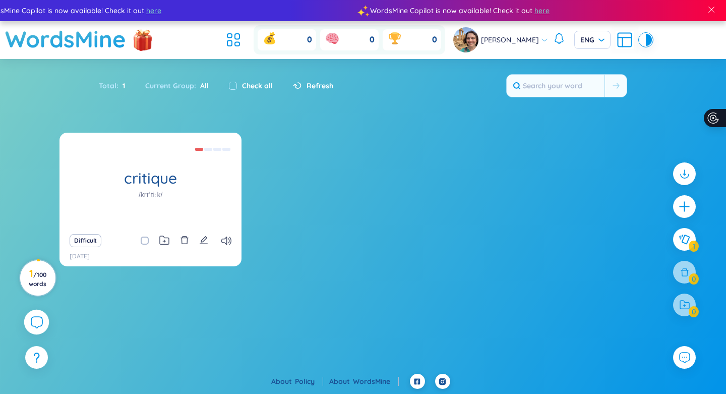
click at [46, 271] on span "/ 100 words" at bounding box center [38, 279] width 18 height 17
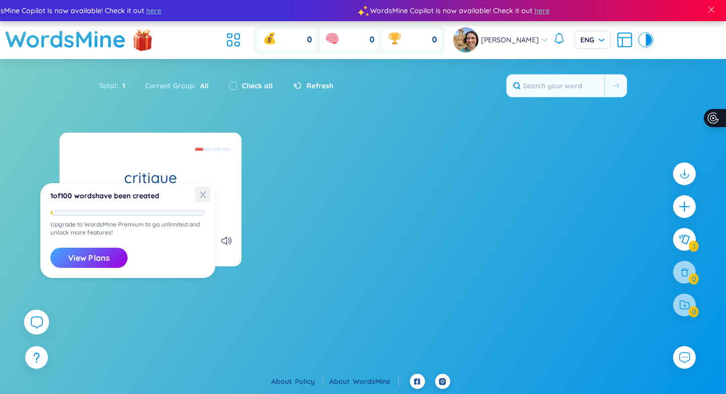
click at [204, 194] on span "X" at bounding box center [202, 194] width 15 height 16
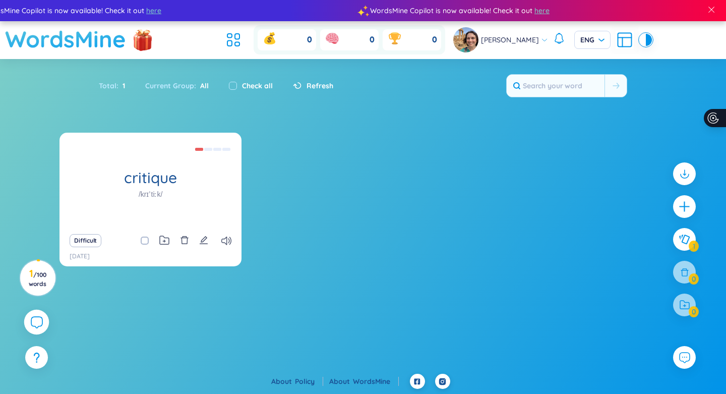
click at [111, 40] on h1 "WordsMine" at bounding box center [65, 39] width 121 height 36
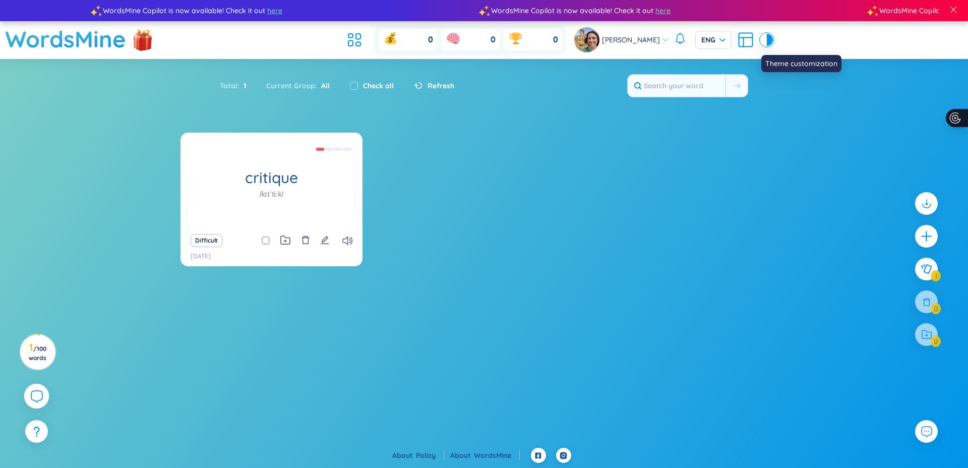
click at [767, 43] on div at bounding box center [770, 40] width 6 height 12
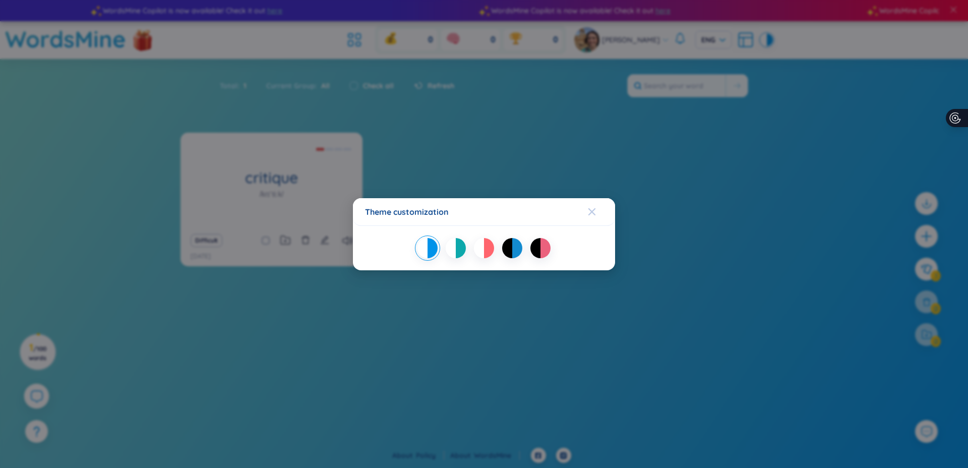
click at [592, 209] on icon "Close" at bounding box center [592, 212] width 8 height 8
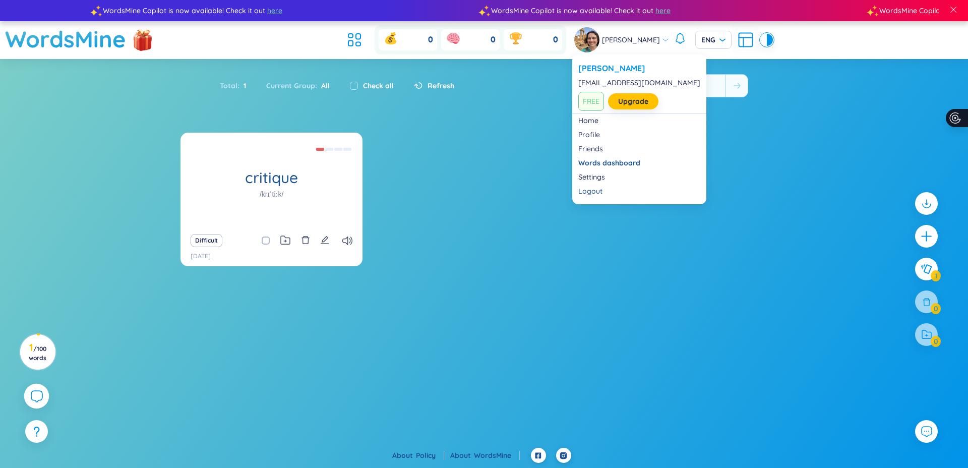
click at [666, 41] on icon at bounding box center [665, 40] width 5 height 2
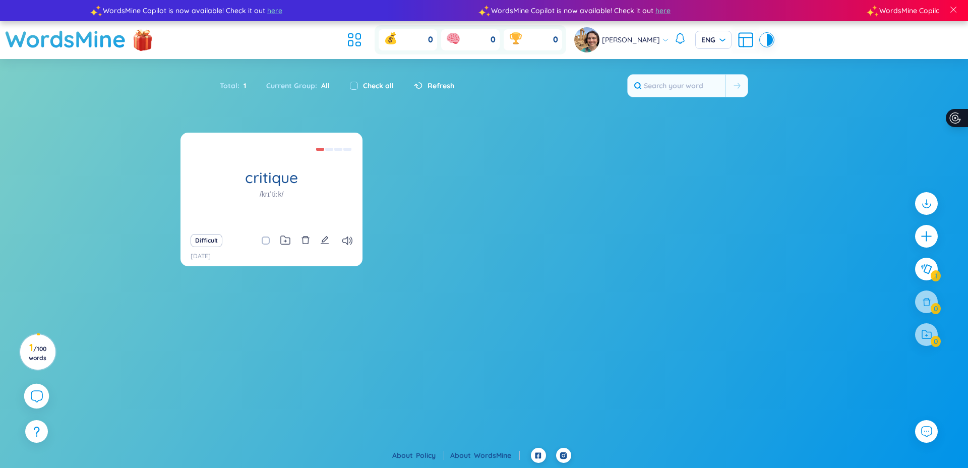
click at [474, 107] on div "Total : 1 Current Group : All Check all Refresh" at bounding box center [483, 90] width 629 height 43
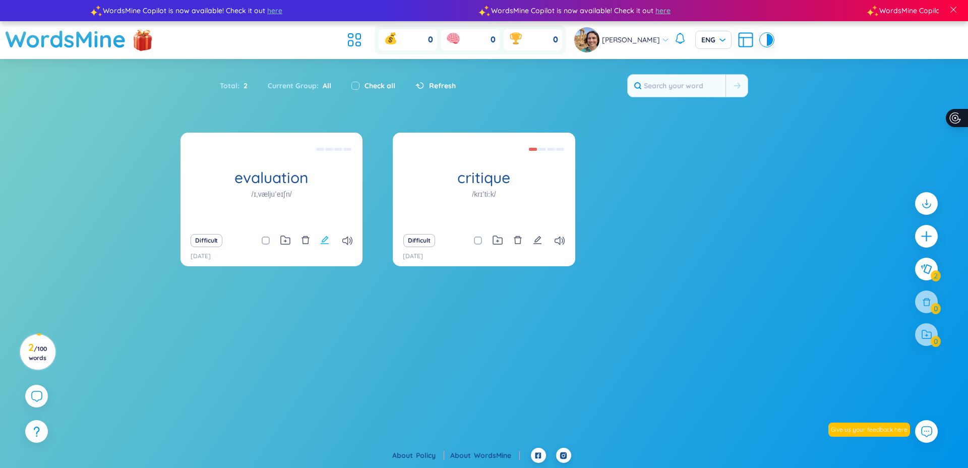
click at [320, 241] on icon "edit" at bounding box center [324, 239] width 9 height 9
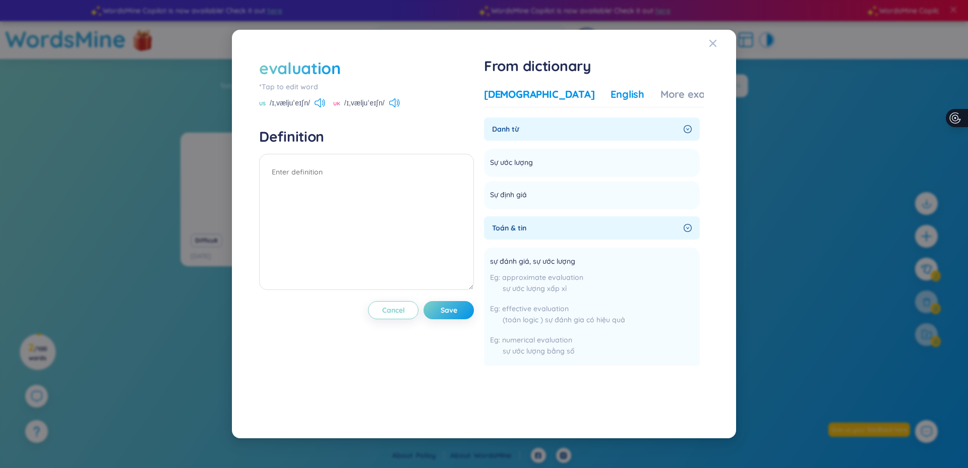
click at [610, 99] on div "English" at bounding box center [627, 94] width 34 height 14
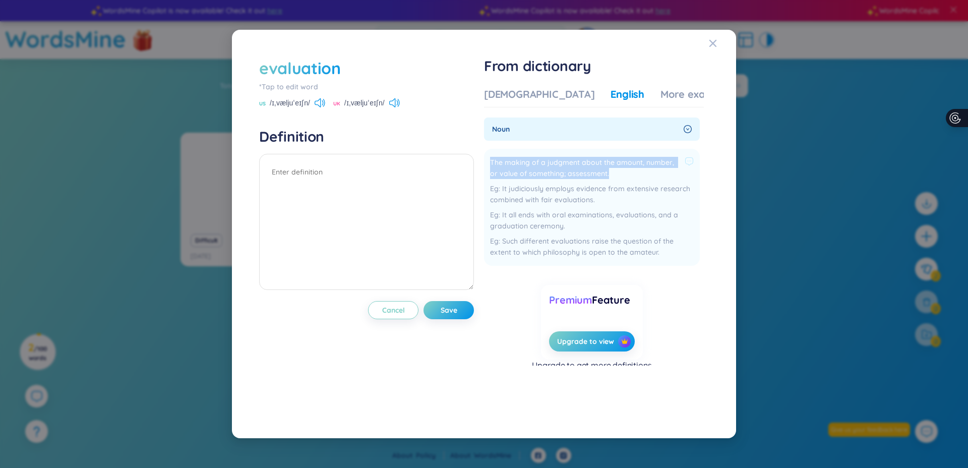
drag, startPoint x: 492, startPoint y: 167, endPoint x: 628, endPoint y: 173, distance: 136.2
click at [628, 173] on span "The making of a judgment about the amount, number, or value of something; asses…" at bounding box center [585, 168] width 191 height 22
copy span "The making of a judgment about the amount, number, or value of something; asses…"
drag, startPoint x: 609, startPoint y: 170, endPoint x: 364, endPoint y: 200, distance: 246.7
click at [364, 200] on div "evaluation *Tap to edit word US /ɪˌvæljuˈeɪʃn/ UK /ɪˌvæljuˈeɪʃn/ Definition Can…" at bounding box center [484, 234] width 460 height 364
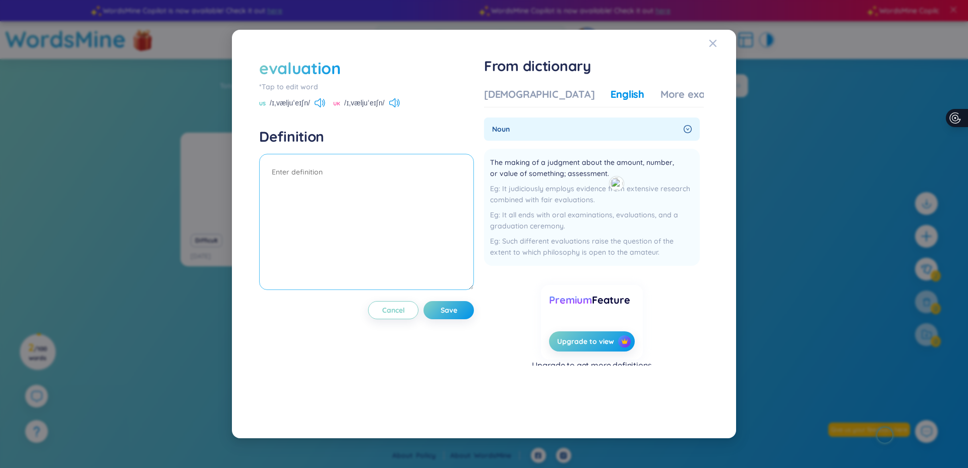
click at [360, 182] on textarea at bounding box center [366, 222] width 215 height 136
paste textarea "The making of a judgment about the amount, number, or value of something; asses…"
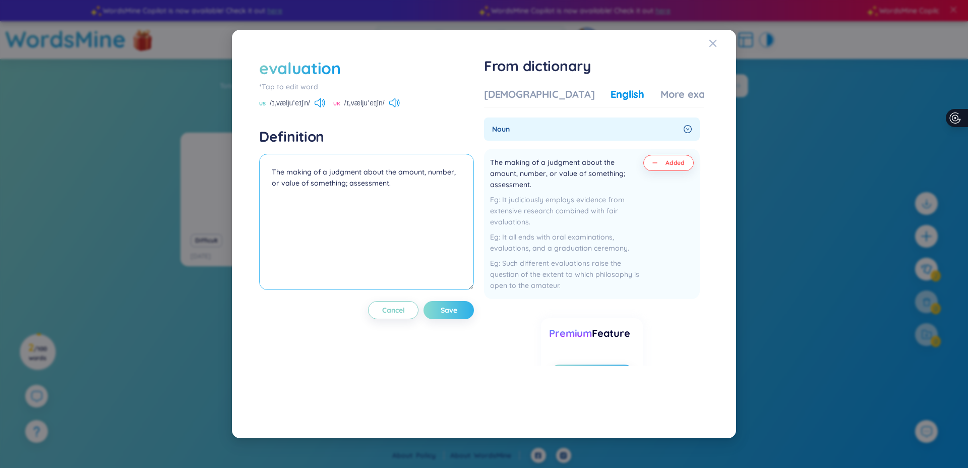
type textarea "The making of a judgment about the amount, number, or value of something; asses…"
click at [469, 311] on button "Save" at bounding box center [448, 310] width 50 height 18
